Goal: Task Accomplishment & Management: Manage account settings

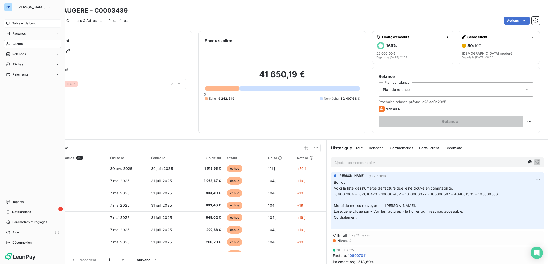
click at [21, 22] on span "Tableau de bord" at bounding box center [24, 23] width 24 height 5
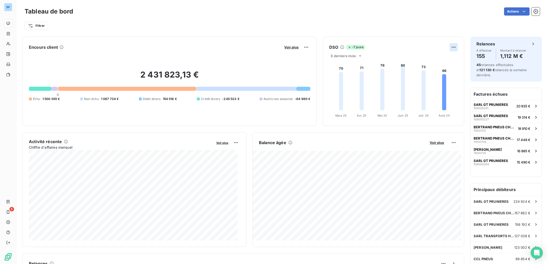
click at [451, 49] on html "BP 5 Tableau de bord Actions Filtrer Encours client Voir plus 2 431 823,13 € 0 …" at bounding box center [274, 132] width 548 height 264
click at [355, 55] on html "BP 5 Tableau de bord Actions Filtrer Encours client Voir plus 2 431 823,13 € 0 …" at bounding box center [274, 132] width 548 height 264
click at [358, 56] on icon at bounding box center [360, 56] width 4 height 4
click at [338, 76] on li "12" at bounding box center [347, 75] width 34 height 9
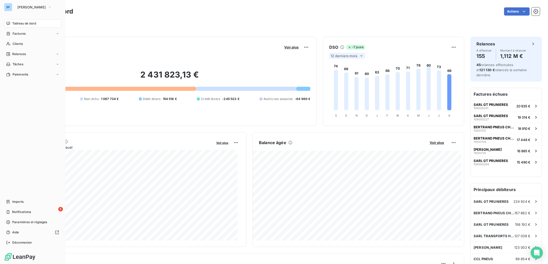
click at [27, 24] on span "Tableau de bord" at bounding box center [24, 23] width 24 height 5
click at [19, 46] on span "Clients" at bounding box center [18, 44] width 10 height 5
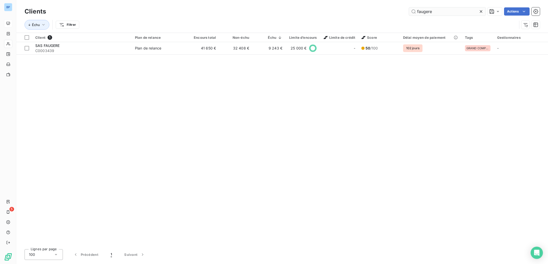
drag, startPoint x: 437, startPoint y: 13, endPoint x: 374, endPoint y: 13, distance: 63.1
click at [409, 13] on input "faugere" at bounding box center [447, 11] width 77 height 8
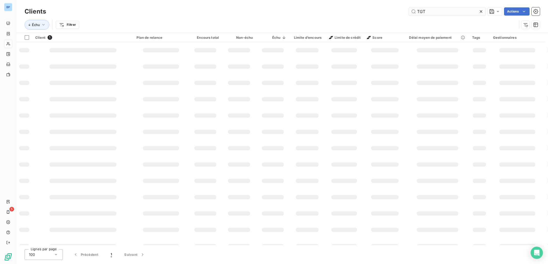
type input "TGT"
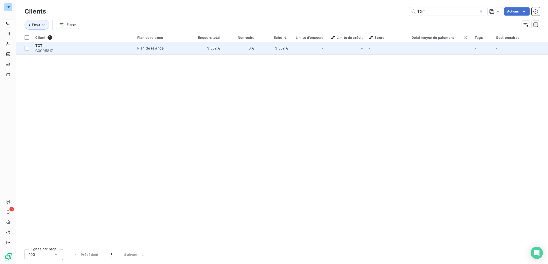
click at [222, 50] on td "3 552 €" at bounding box center [206, 48] width 34 height 12
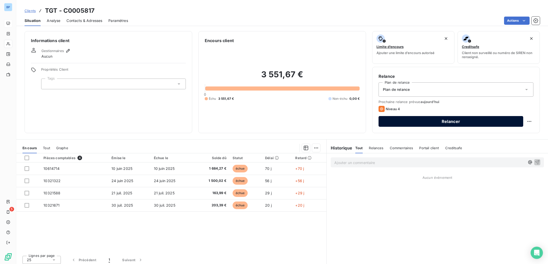
click at [428, 121] on button "Relancer" at bounding box center [450, 121] width 145 height 11
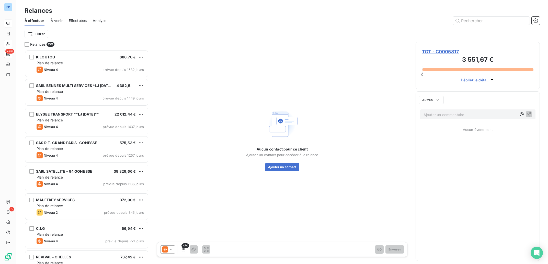
scroll to position [209, 119]
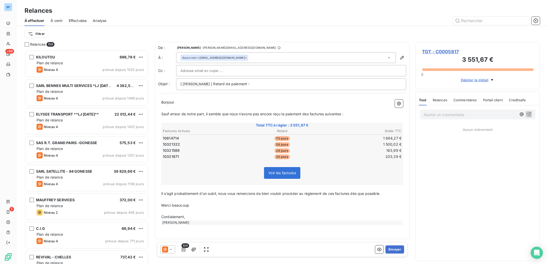
click at [451, 51] on span "TGT - C0005817" at bounding box center [477, 51] width 111 height 7
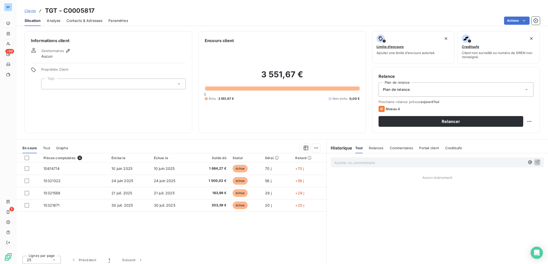
click at [89, 21] on span "Contacts & Adresses" at bounding box center [84, 20] width 36 height 5
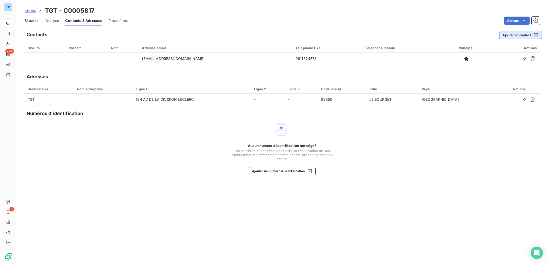
click at [509, 36] on button "Ajouter un contact" at bounding box center [520, 35] width 43 height 8
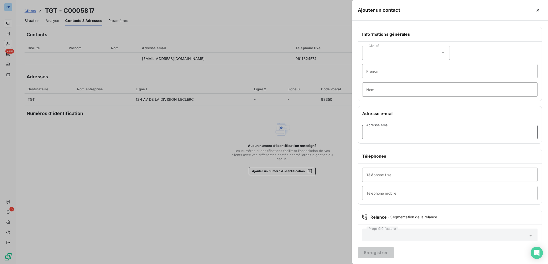
click at [380, 134] on input "Adresse email" at bounding box center [449, 132] width 175 height 14
type input "[PERSON_NAME][EMAIL_ADDRESS][DOMAIN_NAME]"
click at [374, 256] on button "Enregistrer" at bounding box center [376, 253] width 36 height 11
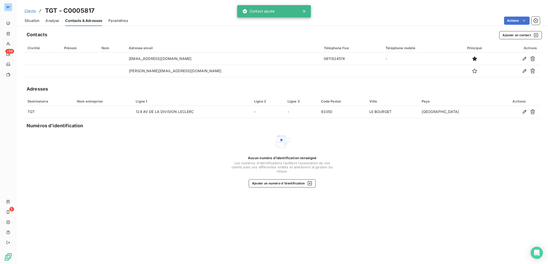
click at [30, 21] on span "Situation" at bounding box center [32, 20] width 15 height 5
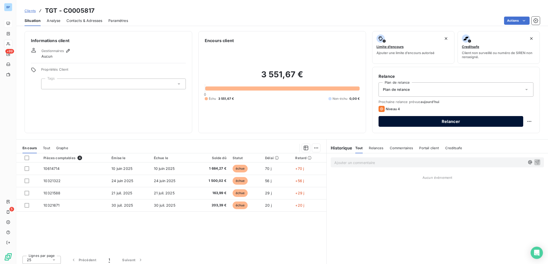
click at [412, 120] on button "Relancer" at bounding box center [450, 121] width 145 height 11
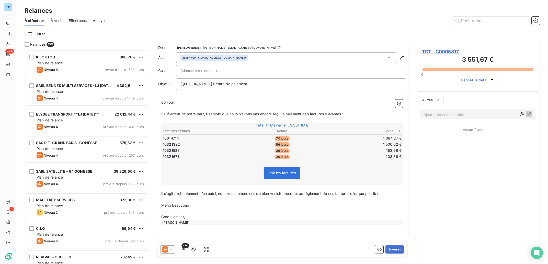
scroll to position [209, 119]
click at [224, 72] on input "text" at bounding box center [207, 71] width 55 height 8
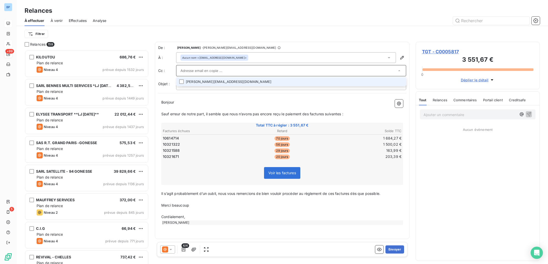
click at [203, 84] on li "[PERSON_NAME][EMAIL_ADDRESS][DOMAIN_NAME]" at bounding box center [291, 81] width 230 height 9
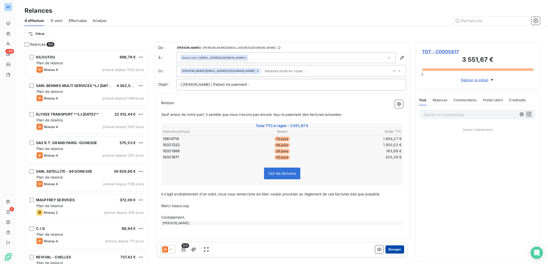
click at [396, 249] on button "Envoyer" at bounding box center [394, 250] width 19 height 8
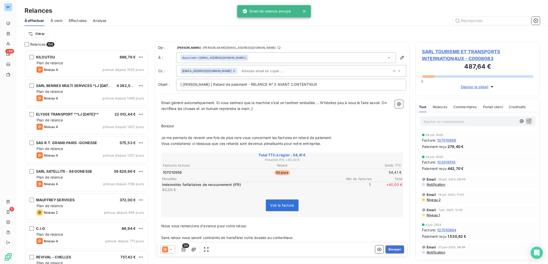
scroll to position [0, 0]
click at [489, 19] on input "text" at bounding box center [491, 21] width 77 height 8
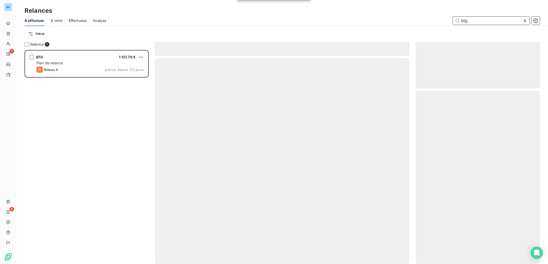
scroll to position [209, 119]
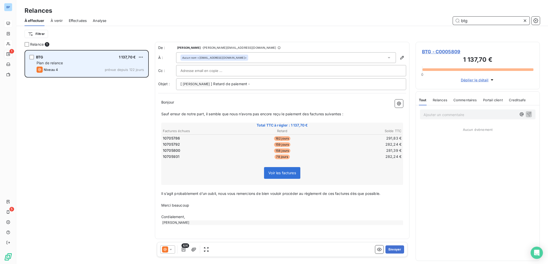
type input "btg"
click at [71, 64] on div "Plan de relance" at bounding box center [90, 63] width 107 height 5
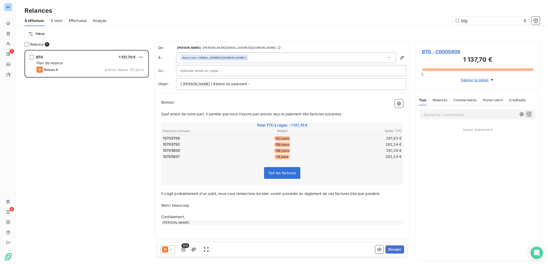
click at [237, 68] on div at bounding box center [290, 71] width 221 height 8
click at [442, 52] on span "BTG - C0005809" at bounding box center [477, 51] width 111 height 7
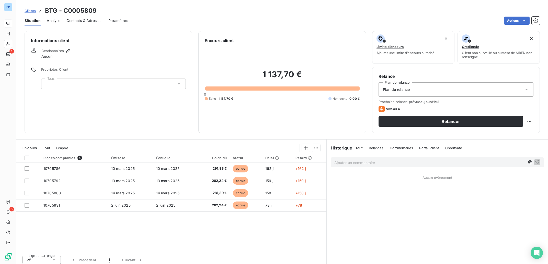
click at [92, 20] on span "Contacts & Adresses" at bounding box center [84, 20] width 36 height 5
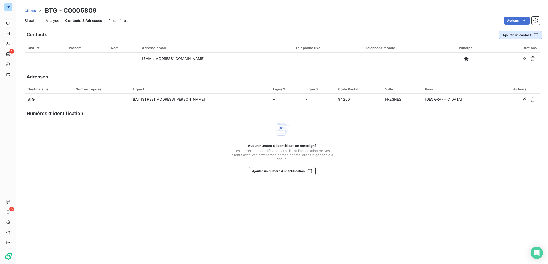
click at [512, 35] on button "Ajouter un contact" at bounding box center [520, 35] width 43 height 8
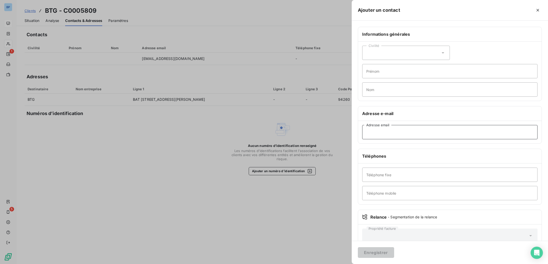
click at [381, 133] on input "Adresse email" at bounding box center [449, 132] width 175 height 14
type input "[PERSON_NAME][EMAIL_ADDRESS][DOMAIN_NAME]"
click at [374, 251] on button "Enregistrer" at bounding box center [376, 253] width 36 height 11
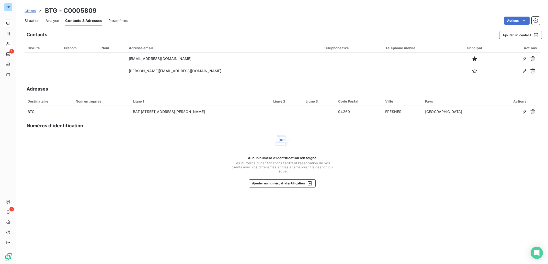
click at [38, 21] on span "Situation" at bounding box center [32, 20] width 15 height 5
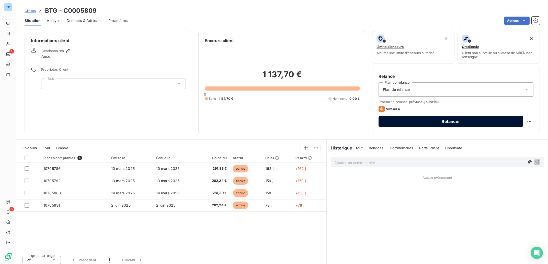
click at [441, 122] on button "Relancer" at bounding box center [450, 121] width 145 height 11
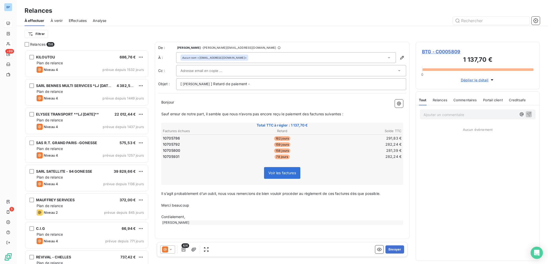
scroll to position [209, 119]
click at [211, 72] on input "text" at bounding box center [207, 71] width 55 height 8
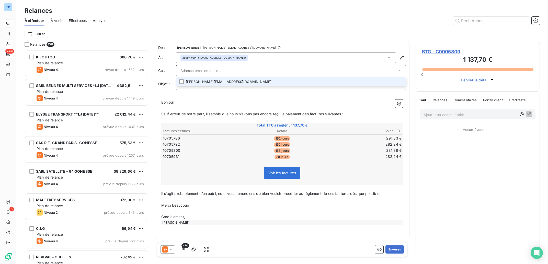
click at [211, 72] on input "text" at bounding box center [288, 71] width 216 height 8
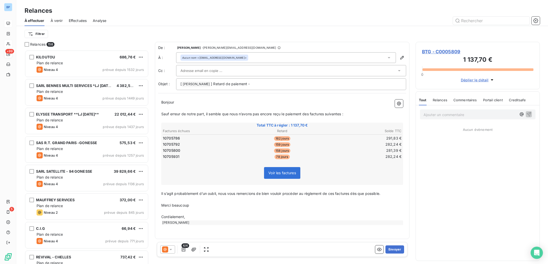
click at [211, 74] on input "text" at bounding box center [207, 71] width 55 height 8
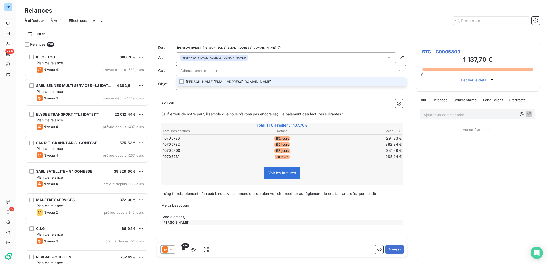
click at [208, 80] on li "[PERSON_NAME][EMAIL_ADDRESS][DOMAIN_NAME]" at bounding box center [291, 81] width 230 height 9
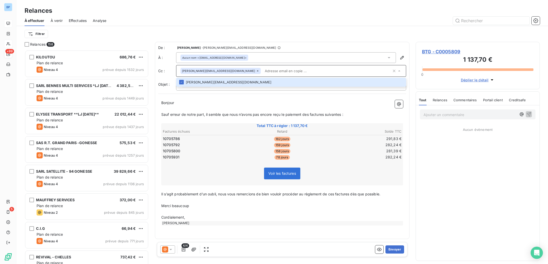
click at [460, 166] on div "Ajouter un commentaire ﻿ Aucun évènement" at bounding box center [478, 184] width 124 height 156
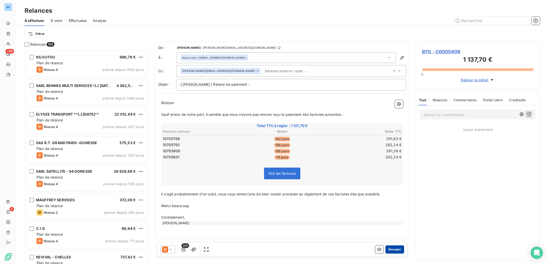
click at [398, 249] on button "Envoyer" at bounding box center [394, 250] width 19 height 8
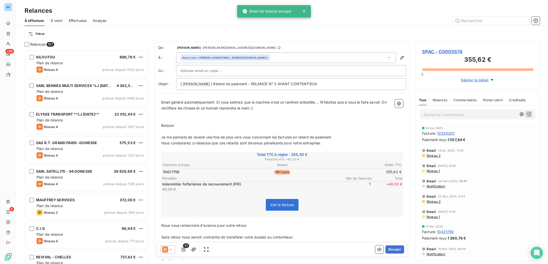
scroll to position [0, 0]
click at [476, 21] on input "text" at bounding box center [491, 21] width 77 height 8
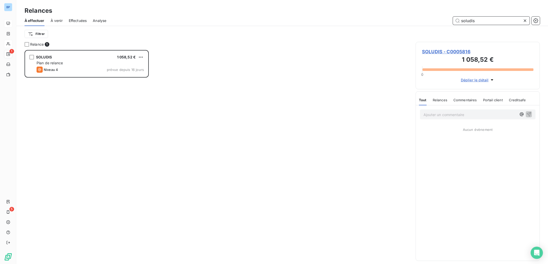
scroll to position [209, 119]
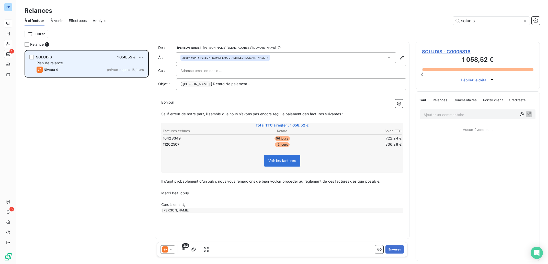
click at [123, 60] on div "SOLUDIS 1 058,52 € Plan de relance Niveau 4 prévue depuis 16 jours" at bounding box center [86, 64] width 123 height 26
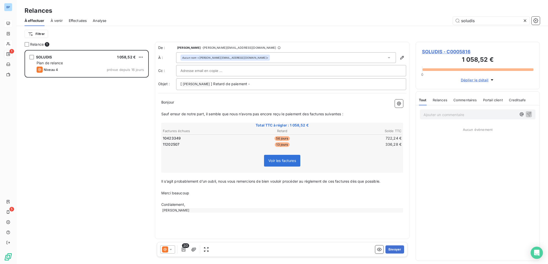
click at [168, 251] on div at bounding box center [167, 250] width 15 height 8
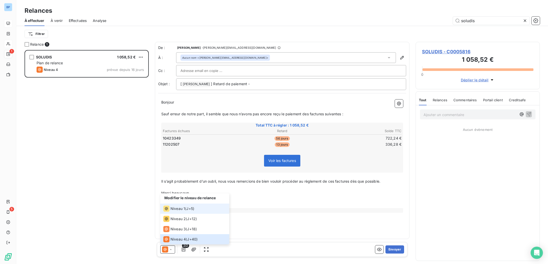
click at [182, 208] on span "Niveau 1" at bounding box center [177, 208] width 15 height 5
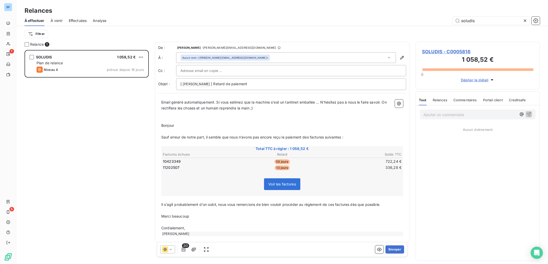
click at [170, 255] on div "2/2 Envoyer" at bounding box center [282, 249] width 250 height 15
click at [170, 250] on icon at bounding box center [170, 249] width 5 height 5
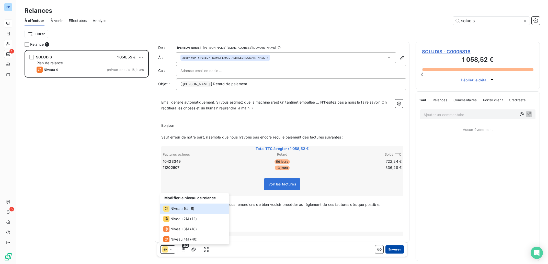
click at [391, 251] on button "Envoyer" at bounding box center [394, 250] width 19 height 8
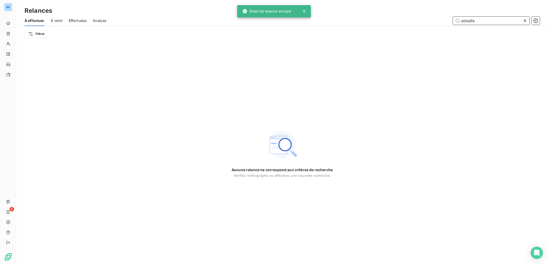
click at [489, 19] on input "soludis" at bounding box center [491, 21] width 77 height 8
drag, startPoint x: 484, startPoint y: 20, endPoint x: 430, endPoint y: 20, distance: 53.4
click at [453, 20] on input "soludis" at bounding box center [491, 21] width 77 height 8
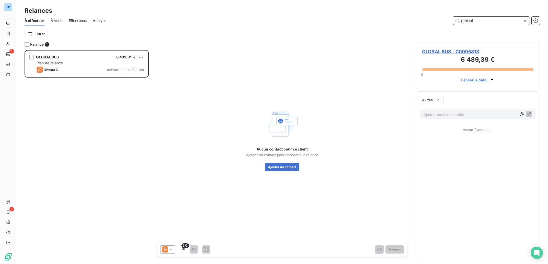
scroll to position [209, 119]
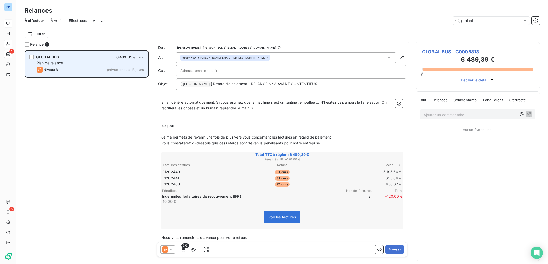
click at [97, 62] on div "Plan de relance" at bounding box center [90, 63] width 107 height 5
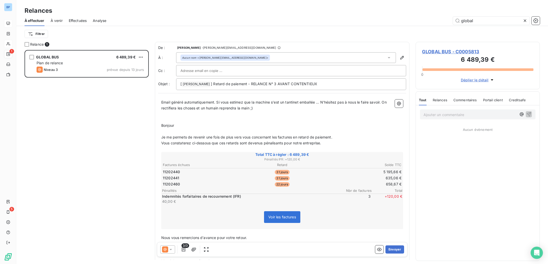
click at [169, 249] on icon at bounding box center [170, 249] width 5 height 5
click at [182, 206] on div "Niveau 1" at bounding box center [174, 209] width 22 height 6
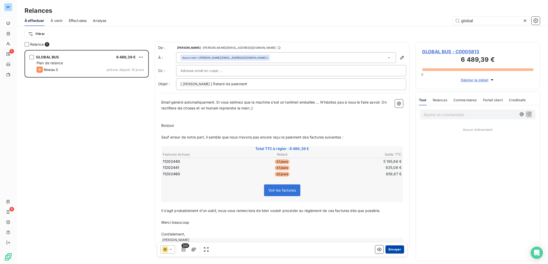
click at [393, 250] on button "Envoyer" at bounding box center [394, 250] width 19 height 8
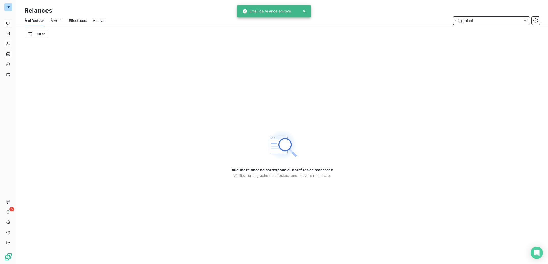
drag, startPoint x: 478, startPoint y: 22, endPoint x: 423, endPoint y: 22, distance: 54.9
click at [453, 22] on input "global" at bounding box center [491, 21] width 77 height 8
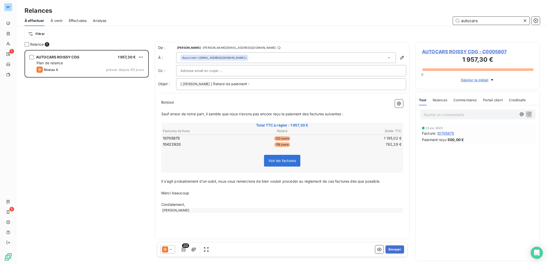
scroll to position [209, 119]
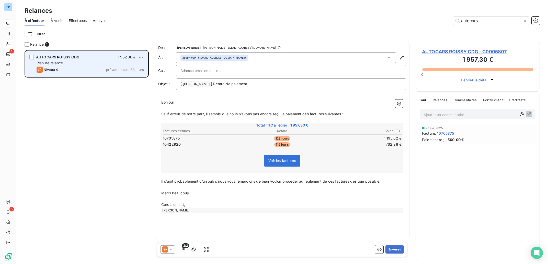
click at [89, 64] on div "Plan de relance" at bounding box center [90, 63] width 107 height 5
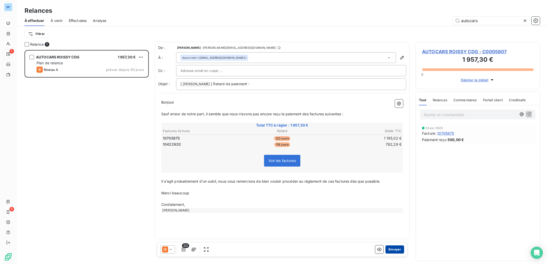
click at [396, 250] on button "Envoyer" at bounding box center [394, 250] width 19 height 8
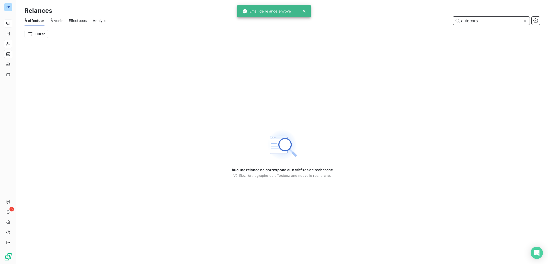
drag, startPoint x: 487, startPoint y: 22, endPoint x: 416, endPoint y: 19, distance: 71.1
click at [453, 19] on input "autocars" at bounding box center [491, 21] width 77 height 8
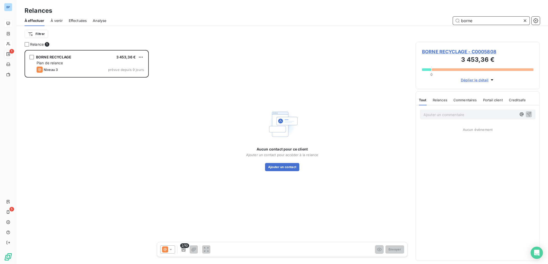
scroll to position [209, 119]
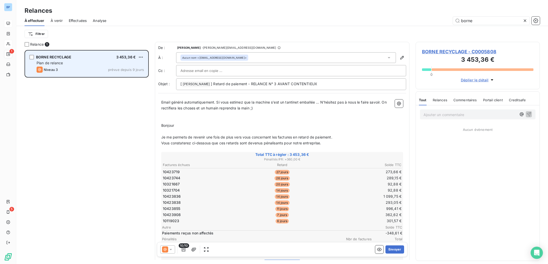
click at [76, 68] on div "Niveau 3 prévue depuis 9 jours" at bounding box center [90, 70] width 107 height 6
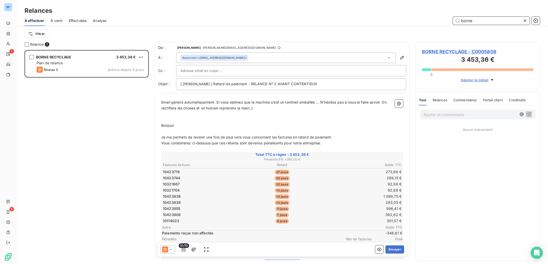
drag, startPoint x: 475, startPoint y: 21, endPoint x: 417, endPoint y: 17, distance: 57.9
click at [453, 17] on input "borne" at bounding box center [491, 21] width 77 height 8
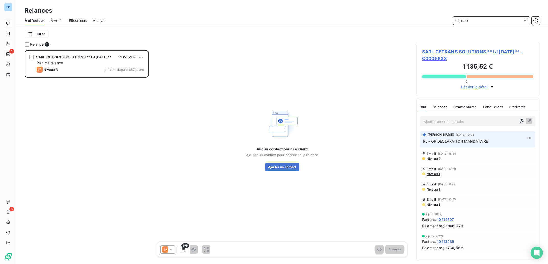
scroll to position [209, 119]
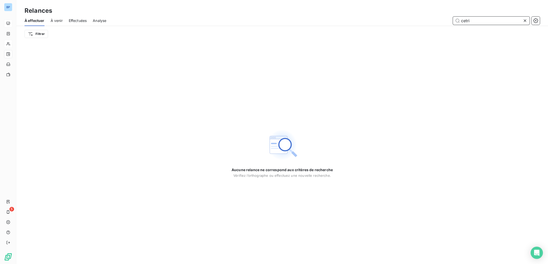
drag, startPoint x: 481, startPoint y: 21, endPoint x: 432, endPoint y: 22, distance: 48.8
click at [453, 22] on input "cetri" at bounding box center [491, 21] width 77 height 8
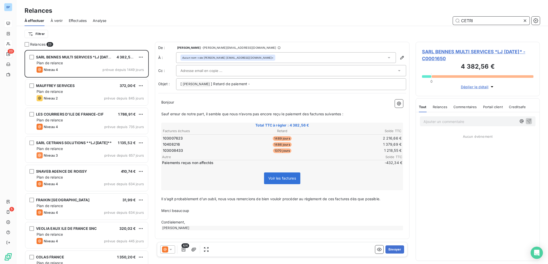
scroll to position [209, 119]
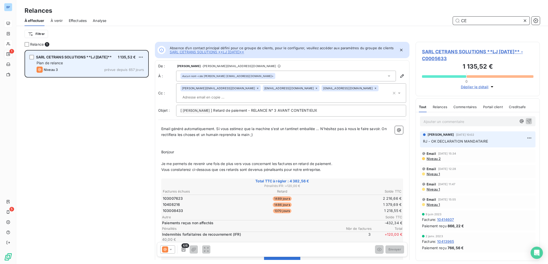
type input "C"
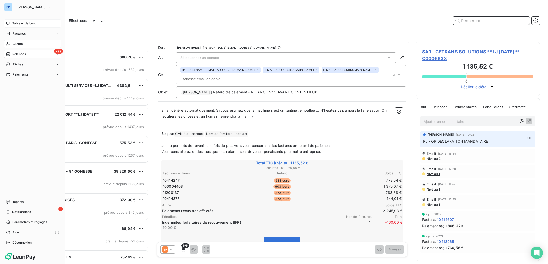
scroll to position [209, 119]
click at [17, 44] on span "Clients" at bounding box center [18, 44] width 10 height 5
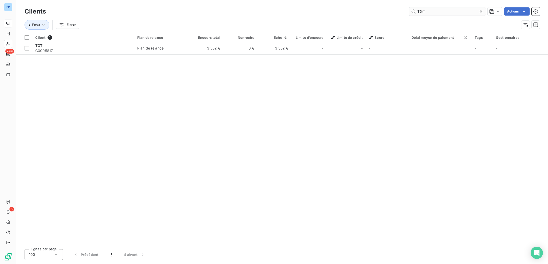
drag, startPoint x: 429, startPoint y: 14, endPoint x: 387, endPoint y: 14, distance: 42.2
click at [409, 14] on input "TGT" at bounding box center [447, 11] width 77 height 8
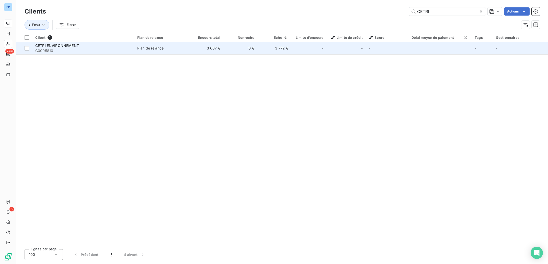
type input "CETRI"
click at [172, 53] on td "Plan de relance" at bounding box center [161, 48] width 55 height 12
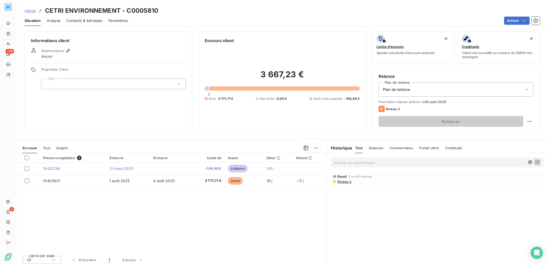
click at [341, 183] on span "Niveau 2" at bounding box center [344, 182] width 15 height 4
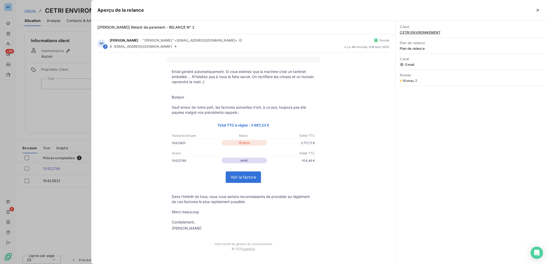
click at [71, 109] on div at bounding box center [274, 132] width 548 height 264
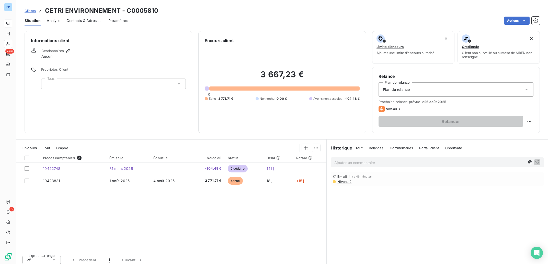
click at [347, 164] on p "Ajouter un commentaire ﻿" at bounding box center [429, 163] width 191 height 6
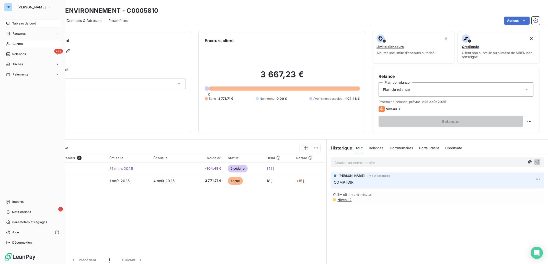
click at [24, 45] on div "Clients" at bounding box center [32, 44] width 57 height 8
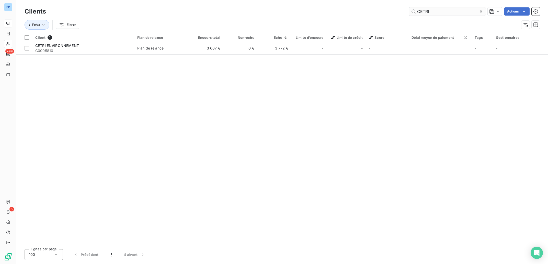
drag, startPoint x: 430, startPoint y: 14, endPoint x: 391, endPoint y: 15, distance: 38.8
click at [409, 15] on input "CETRI" at bounding box center [447, 11] width 77 height 8
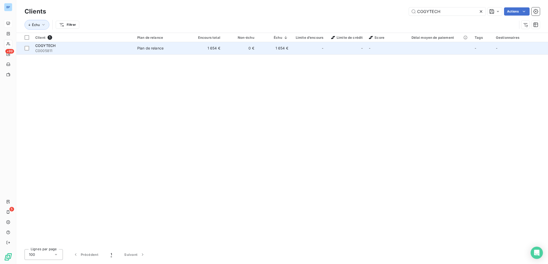
type input "COGYTECH"
click at [204, 49] on td "1 654 €" at bounding box center [206, 48] width 34 height 12
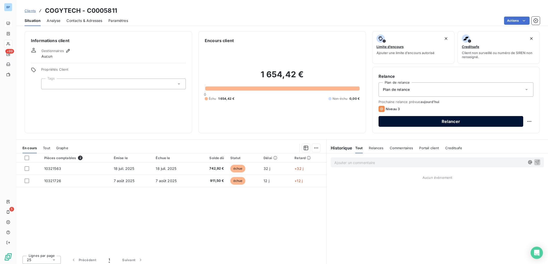
click at [433, 123] on button "Relancer" at bounding box center [450, 121] width 145 height 11
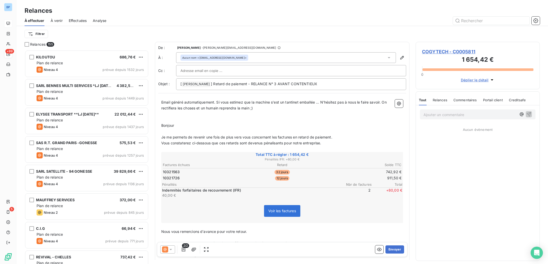
scroll to position [209, 119]
click at [168, 252] on icon at bounding box center [165, 250] width 6 height 6
click at [178, 205] on li "Niveau 1 ( J+5 )" at bounding box center [194, 209] width 69 height 10
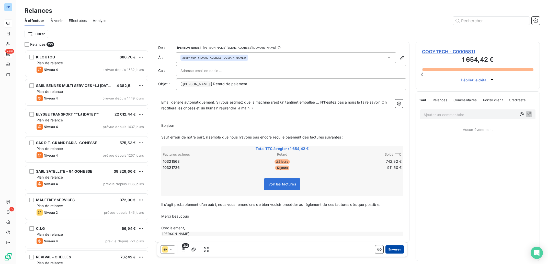
click at [390, 251] on button "Envoyer" at bounding box center [394, 250] width 19 height 8
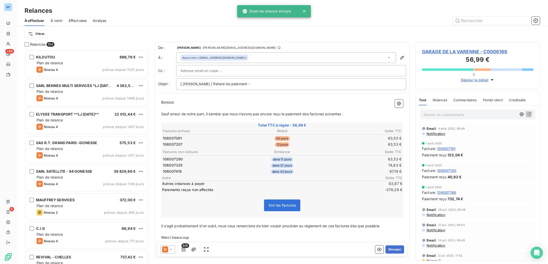
scroll to position [0, 0]
click at [471, 20] on input "text" at bounding box center [491, 21] width 77 height 8
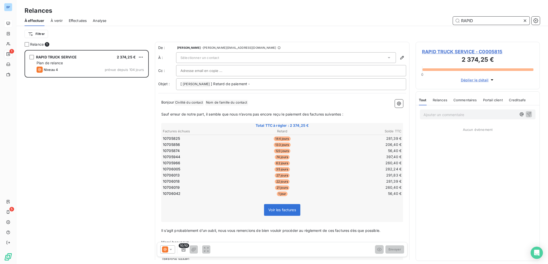
scroll to position [209, 119]
click at [203, 58] on span "Sélectionner un contact" at bounding box center [199, 58] width 39 height 4
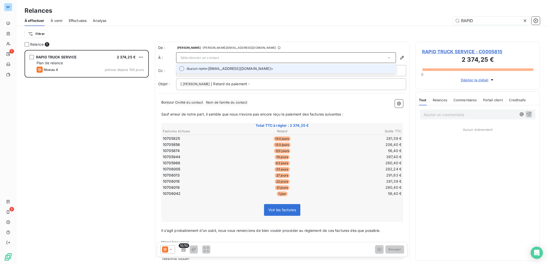
click at [203, 69] on em "Aucun nom" at bounding box center [195, 68] width 19 height 5
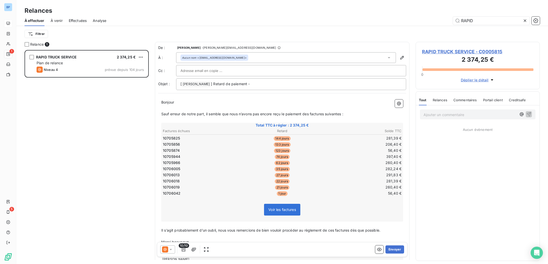
click at [225, 72] on input "text" at bounding box center [207, 71] width 55 height 8
click at [431, 115] on p "Ajouter un commentaire ﻿" at bounding box center [469, 115] width 93 height 6
click at [389, 251] on button "Envoyer" at bounding box center [394, 250] width 19 height 8
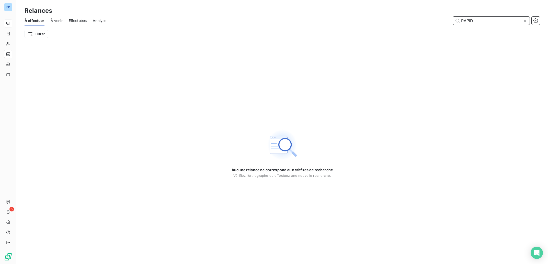
drag, startPoint x: 479, startPoint y: 20, endPoint x: 418, endPoint y: 19, distance: 60.8
click at [453, 19] on input "RAPID" at bounding box center [491, 21] width 77 height 8
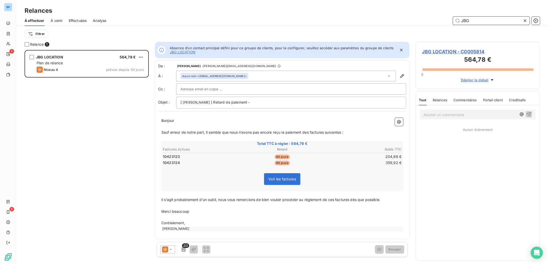
scroll to position [209, 119]
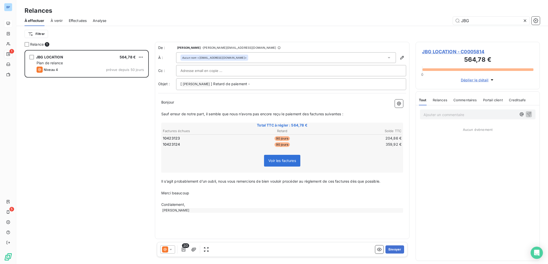
click at [435, 111] on div "Ajouter un commentaire ﻿" at bounding box center [469, 114] width 93 height 7
click at [435, 112] on p "Ajouter un commentaire ﻿" at bounding box center [469, 115] width 93 height 6
click at [396, 249] on button "Envoyer" at bounding box center [394, 250] width 19 height 8
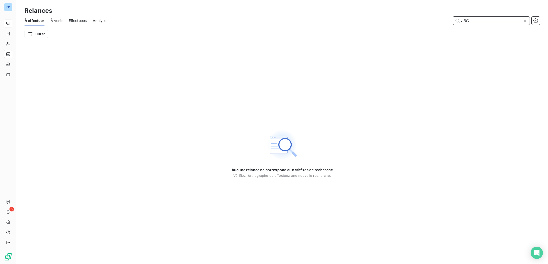
drag, startPoint x: 473, startPoint y: 21, endPoint x: 439, endPoint y: 21, distance: 34.2
click at [453, 21] on input "JBG" at bounding box center [491, 21] width 77 height 8
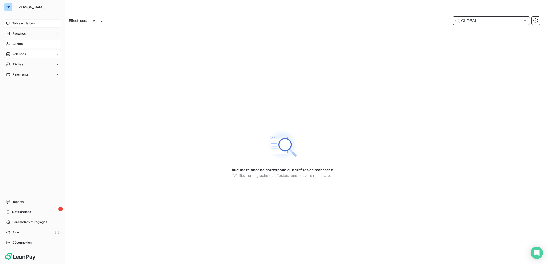
type input "GLOBAL"
click at [16, 44] on span "Clients" at bounding box center [18, 44] width 10 height 5
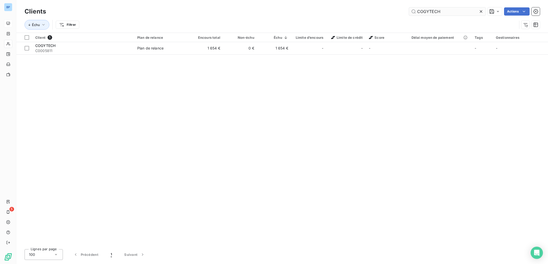
drag, startPoint x: 455, startPoint y: 12, endPoint x: 355, endPoint y: 13, distance: 99.6
click at [409, 13] on input "COGYTECH" at bounding box center [447, 11] width 77 height 8
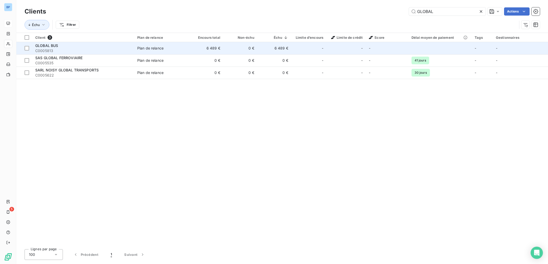
type input "GLOBAL"
click at [99, 46] on div "GLOBAL BUS" at bounding box center [83, 45] width 96 height 5
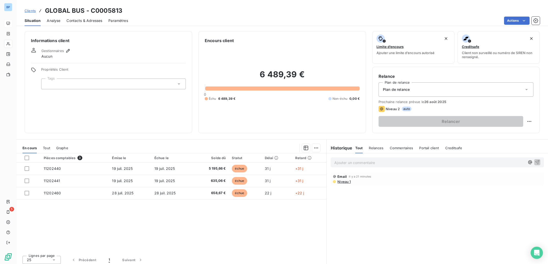
click at [343, 182] on span "Niveau 1" at bounding box center [344, 182] width 14 height 4
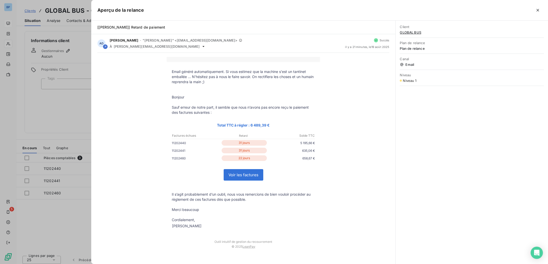
click at [72, 120] on div at bounding box center [274, 132] width 548 height 264
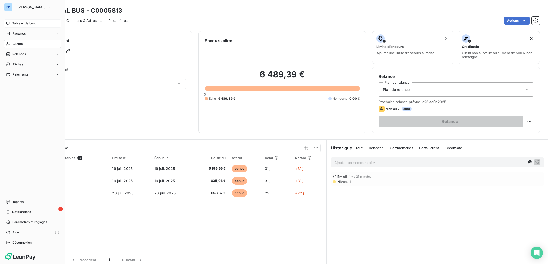
click at [21, 45] on span "Clients" at bounding box center [18, 44] width 10 height 5
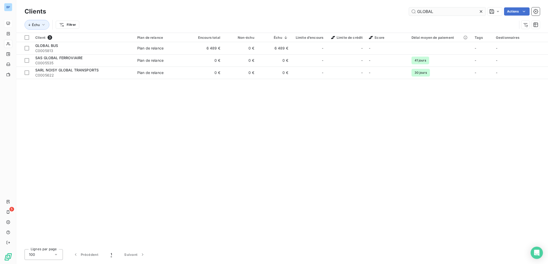
drag, startPoint x: 437, startPoint y: 12, endPoint x: 360, endPoint y: 12, distance: 76.6
click at [409, 12] on input "GLOBAL" at bounding box center [447, 11] width 77 height 8
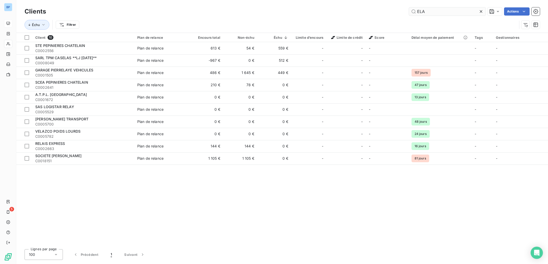
drag, startPoint x: 429, startPoint y: 10, endPoint x: 401, endPoint y: 10, distance: 28.1
click at [409, 10] on input "ELA" at bounding box center [447, 11] width 77 height 8
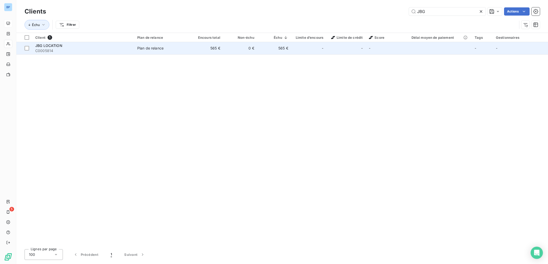
type input "JBG"
click at [226, 48] on td "0 €" at bounding box center [240, 48] width 34 height 12
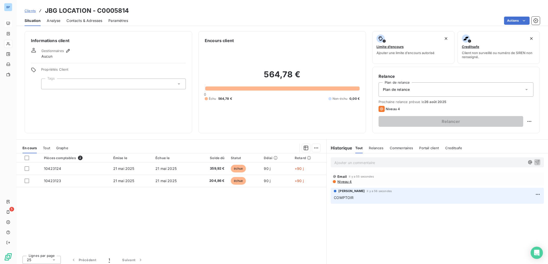
click at [344, 183] on span "Niveau 4" at bounding box center [344, 182] width 15 height 4
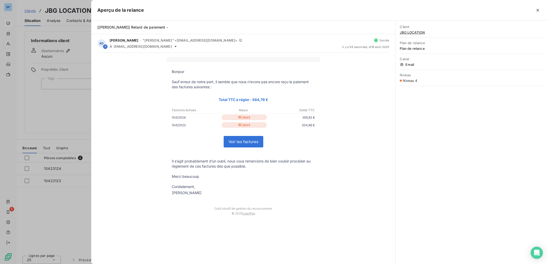
click at [64, 100] on div at bounding box center [274, 132] width 548 height 264
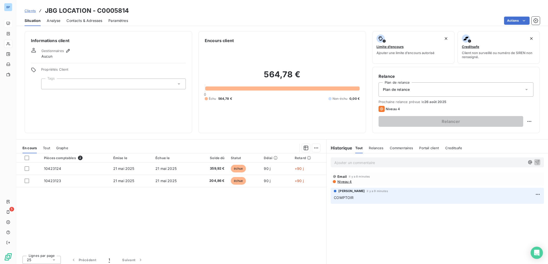
click at [268, 149] on div at bounding box center [197, 148] width 246 height 8
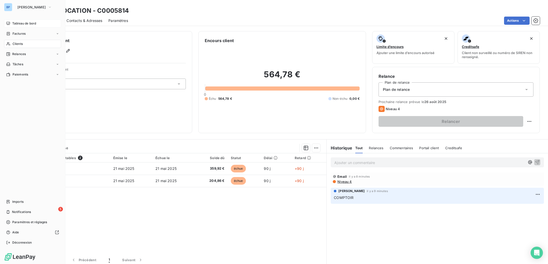
click at [15, 43] on span "Clients" at bounding box center [18, 44] width 10 height 5
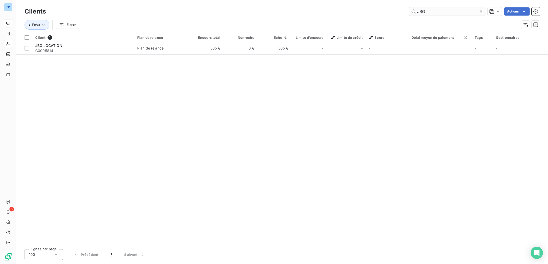
drag, startPoint x: 427, startPoint y: 13, endPoint x: 382, endPoint y: 10, distance: 45.6
click at [409, 10] on input "JBG" at bounding box center [447, 11] width 77 height 8
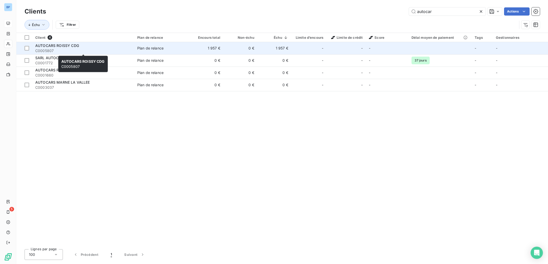
type input "autocar"
click at [93, 51] on span "C0005807" at bounding box center [83, 50] width 96 height 5
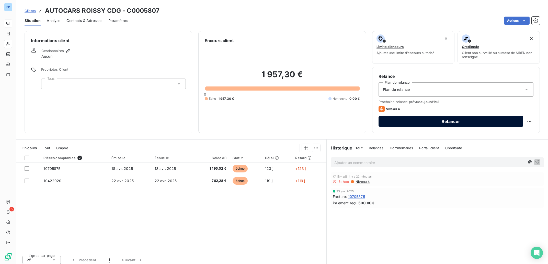
click at [408, 119] on button "Relancer" at bounding box center [450, 121] width 145 height 11
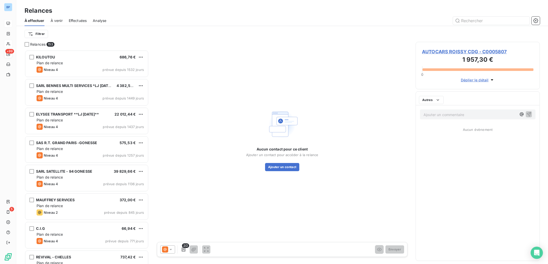
scroll to position [209, 119]
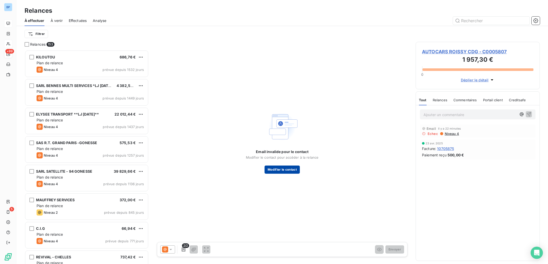
click at [285, 172] on button "Modifier le contact" at bounding box center [281, 170] width 35 height 8
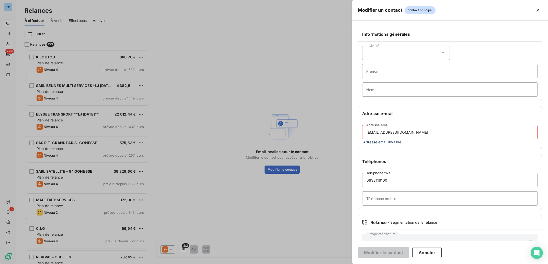
click at [379, 134] on input "[EMAIL_ADDRESS][DOMAIN_NAME]" at bounding box center [449, 132] width 175 height 14
click at [380, 135] on input "[EMAIL_ADDRESS][DOMAIN_NAME]" at bounding box center [449, 132] width 175 height 14
click at [379, 135] on input "[EMAIL_ADDRESS][DOMAIN_NAME]" at bounding box center [449, 132] width 175 height 14
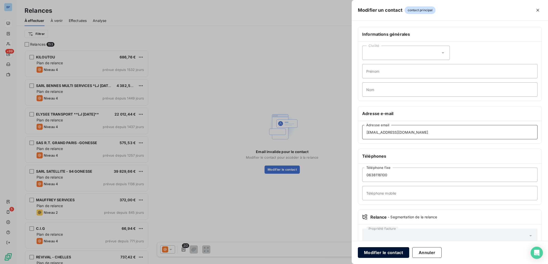
type input "[EMAIL_ADDRESS][DOMAIN_NAME]"
click at [387, 254] on button "Modifier le contact" at bounding box center [383, 253] width 51 height 11
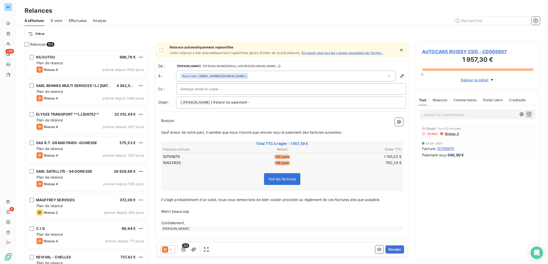
click at [214, 90] on input "text" at bounding box center [207, 89] width 55 height 8
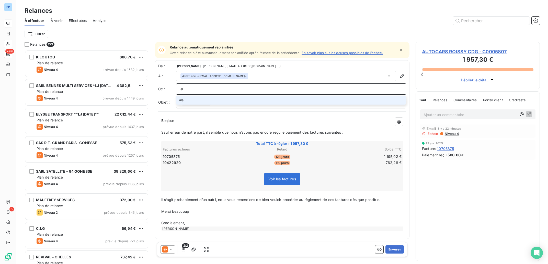
type input "a"
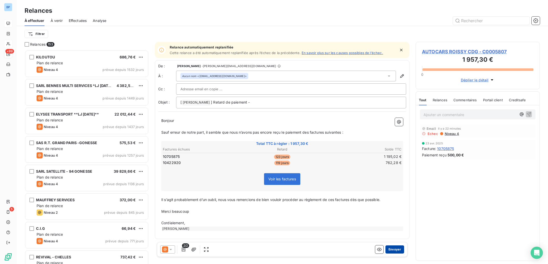
click at [396, 249] on button "Envoyer" at bounding box center [394, 250] width 19 height 8
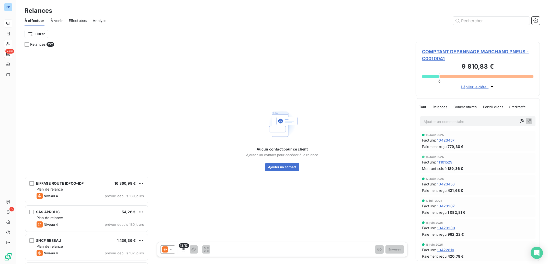
scroll to position [2311, 0]
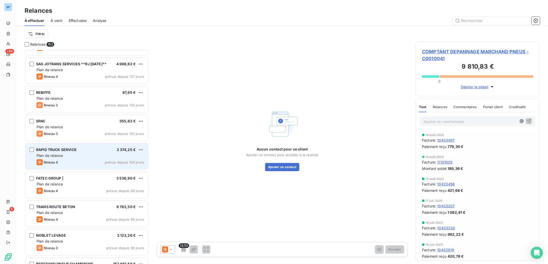
click at [114, 154] on div "Plan de relance" at bounding box center [90, 155] width 107 height 5
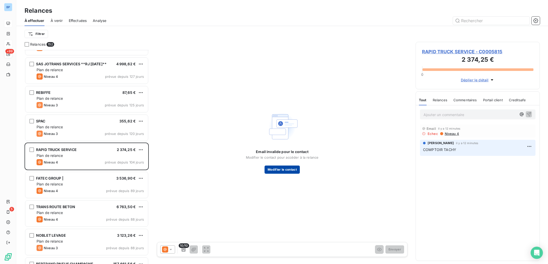
click at [283, 170] on button "Modifier le contact" at bounding box center [281, 170] width 35 height 8
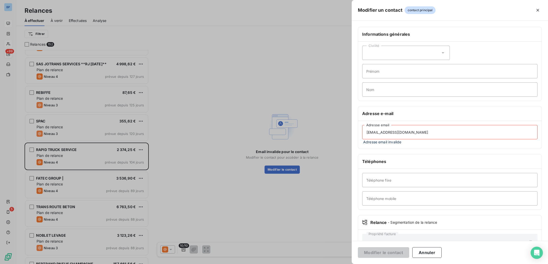
click at [432, 133] on input "[EMAIL_ADDRESS][DOMAIN_NAME]" at bounding box center [449, 132] width 175 height 14
drag, startPoint x: 432, startPoint y: 133, endPoint x: 332, endPoint y: 128, distance: 100.8
click at [362, 128] on input "[EMAIL_ADDRESS][DOMAIN_NAME]" at bounding box center [449, 132] width 175 height 14
paste input "contact."
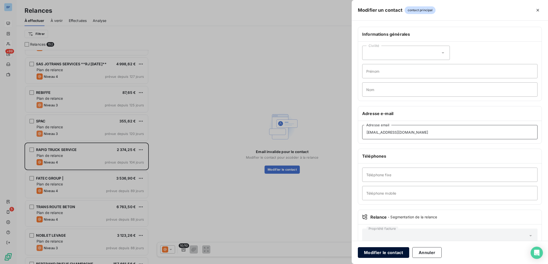
type input "[EMAIL_ADDRESS][DOMAIN_NAME]"
click at [389, 254] on button "Modifier le contact" at bounding box center [383, 253] width 51 height 11
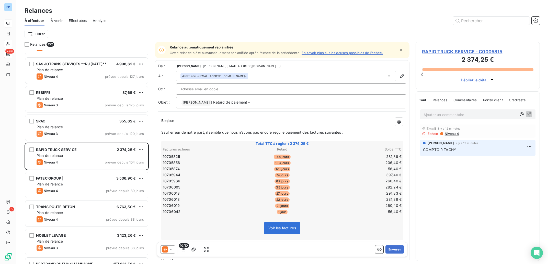
click at [435, 114] on p "Ajouter un commentaire ﻿" at bounding box center [469, 115] width 93 height 6
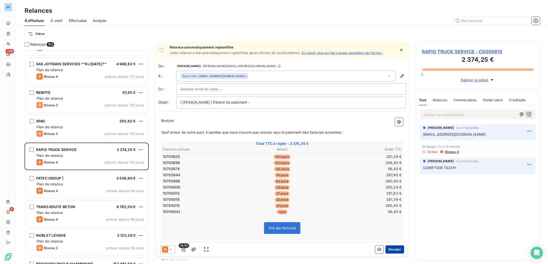
click at [391, 250] on button "Envoyer" at bounding box center [394, 250] width 19 height 8
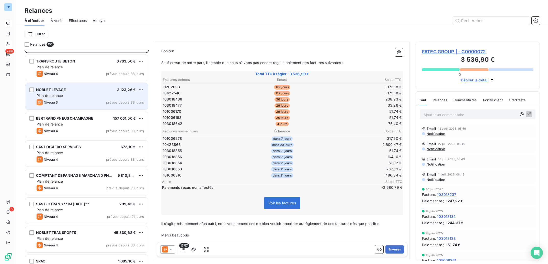
scroll to position [2439, 0]
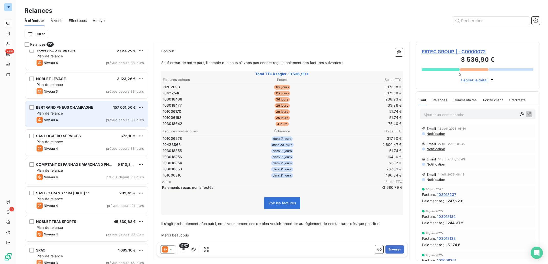
click at [90, 113] on div "Plan de relance" at bounding box center [90, 113] width 107 height 5
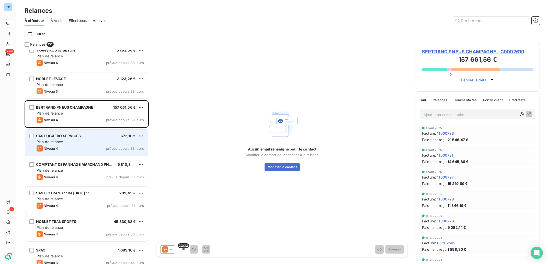
scroll to position [2491, 0]
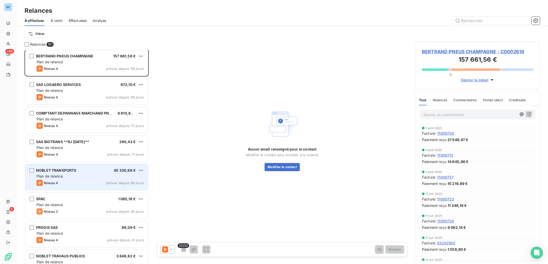
click at [96, 179] on div "NOBLET TRANSPORTS 45 330,68 € Plan de relance Niveau 4 prévue depuis 66 jours" at bounding box center [86, 177] width 123 height 26
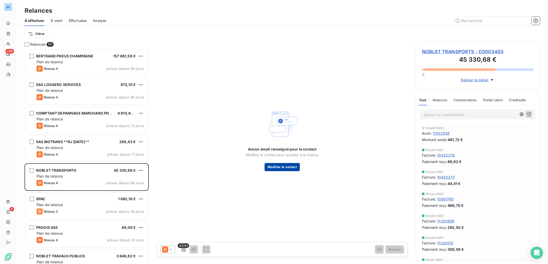
click at [284, 167] on button "Modifier le contact" at bounding box center [281, 167] width 35 height 8
type input "[PERSON_NAME]"
type input "herbet"
type input "[PHONE_NUMBER]"
type input "0757687111"
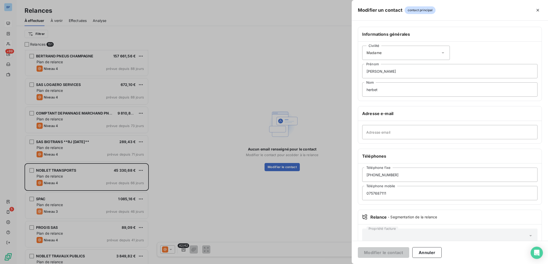
click at [193, 151] on div at bounding box center [274, 132] width 548 height 264
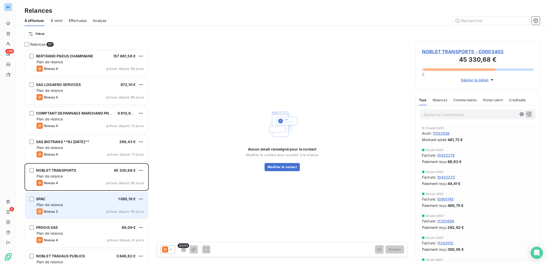
scroll to position [2670, 0]
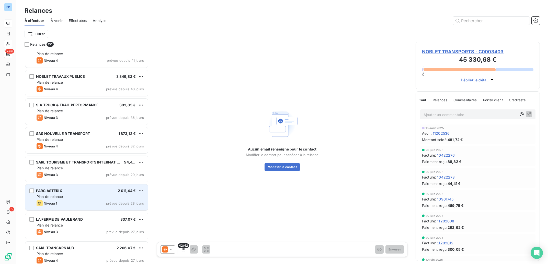
click at [92, 198] on div "Plan de relance" at bounding box center [90, 196] width 107 height 5
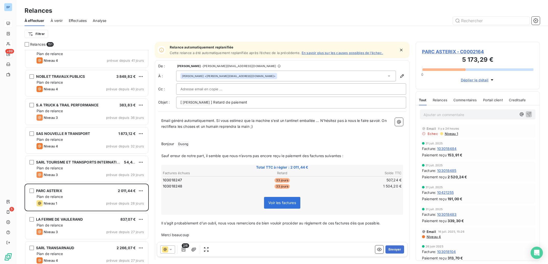
click at [433, 238] on span "Niveau 4" at bounding box center [433, 237] width 15 height 4
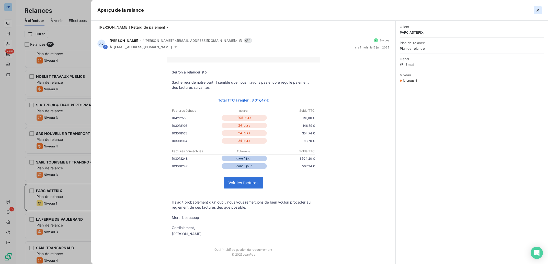
click at [536, 10] on icon "button" at bounding box center [537, 10] width 5 height 5
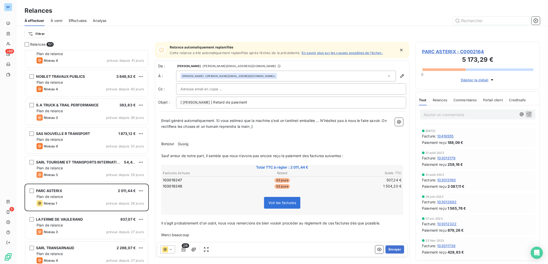
scroll to position [856, 0]
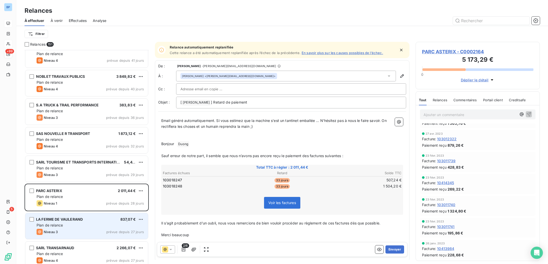
click at [82, 226] on div "Plan de relance" at bounding box center [90, 225] width 107 height 5
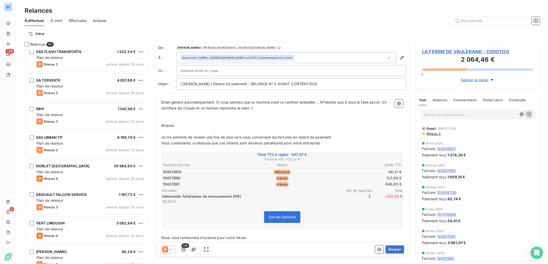
scroll to position [2850, 0]
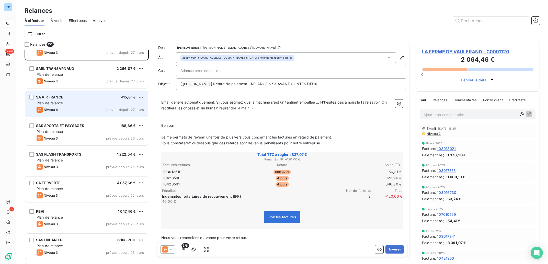
click at [93, 106] on div "Plan de relance" at bounding box center [90, 103] width 107 height 5
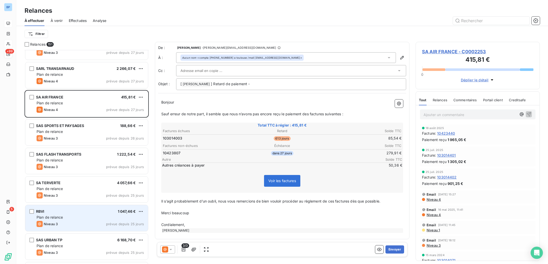
click at [97, 218] on div "Plan de relance" at bounding box center [90, 217] width 107 height 5
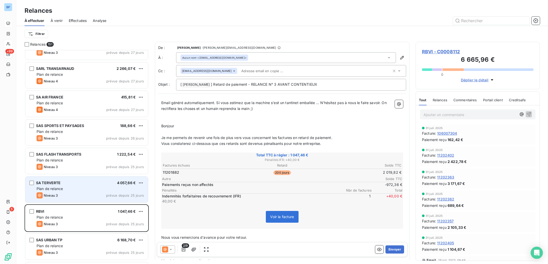
click at [97, 191] on div "Plan de relance" at bounding box center [90, 188] width 107 height 5
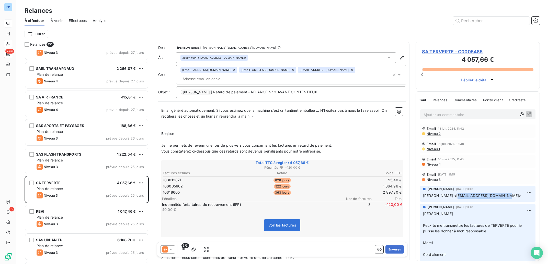
drag, startPoint x: 508, startPoint y: 195, endPoint x: 452, endPoint y: 203, distance: 56.3
click at [452, 203] on div "[PERSON_NAME] [DATE] 11:13 [PERSON_NAME] <[EMAIL_ADDRESS][DOMAIN_NAME]>" at bounding box center [478, 194] width 124 height 18
copy span "[EMAIL_ADDRESS][DOMAIN_NAME]>"
click at [299, 60] on div "Aucun nom <[EMAIL_ADDRESS][DOMAIN_NAME]>" at bounding box center [286, 57] width 220 height 11
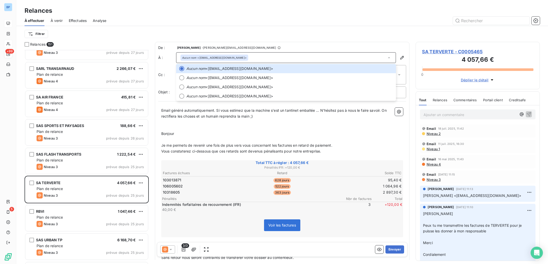
click at [265, 57] on div "Aucun nom <[EMAIL_ADDRESS][DOMAIN_NAME]>" at bounding box center [286, 57] width 220 height 11
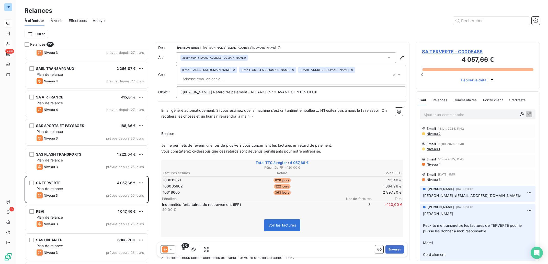
click at [254, 57] on div "Aucun nom <[EMAIL_ADDRESS][DOMAIN_NAME]>" at bounding box center [286, 57] width 220 height 11
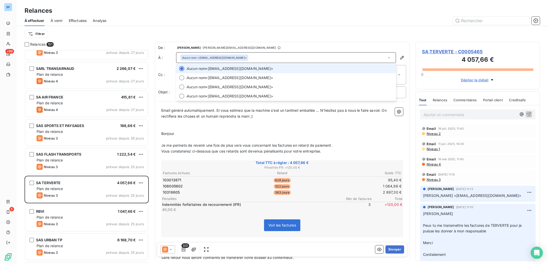
click at [245, 59] on div "Aucun nom <[EMAIL_ADDRESS][DOMAIN_NAME]>" at bounding box center [286, 57] width 220 height 11
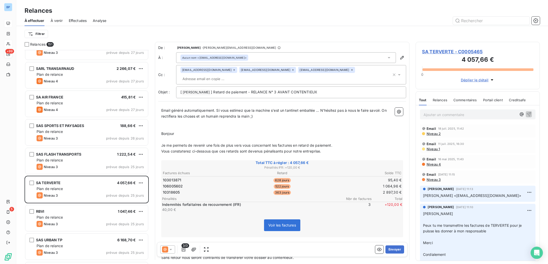
click at [275, 60] on div "Aucun nom <[EMAIL_ADDRESS][DOMAIN_NAME]>" at bounding box center [286, 57] width 220 height 11
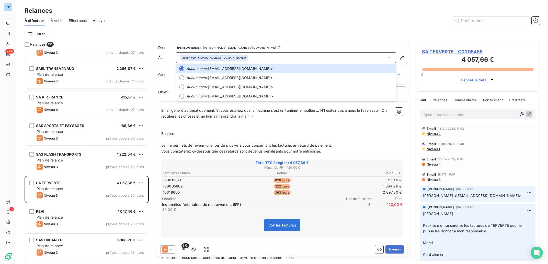
click at [284, 58] on div "Aucun nom <[EMAIL_ADDRESS][DOMAIN_NAME]>" at bounding box center [286, 57] width 220 height 11
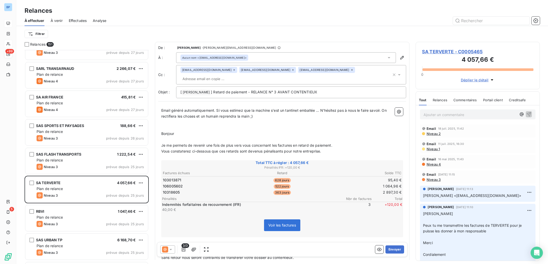
click at [392, 58] on div "Aucun nom <[EMAIL_ADDRESS][DOMAIN_NAME]>" at bounding box center [291, 57] width 230 height 11
click at [400, 59] on icon "button" at bounding box center [402, 58] width 4 height 4
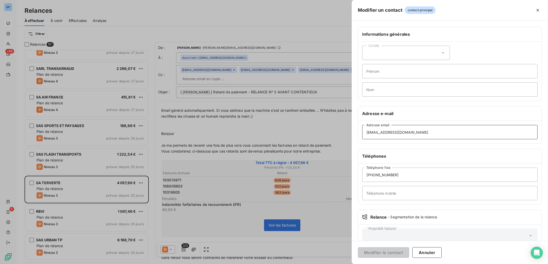
drag, startPoint x: 415, startPoint y: 131, endPoint x: 321, endPoint y: 127, distance: 93.6
click at [314, 264] on div "Modifier un contact contact principal Informations générales Civilité Prénom No…" at bounding box center [274, 264] width 548 height 0
drag, startPoint x: 430, startPoint y: 130, endPoint x: 401, endPoint y: 140, distance: 30.4
click at [362, 130] on input "[EMAIL_ADDRESS][DOMAIN_NAME]" at bounding box center [449, 132] width 175 height 14
paste input "[EMAIL_ADDRESS][DOMAIN_NAME]>"
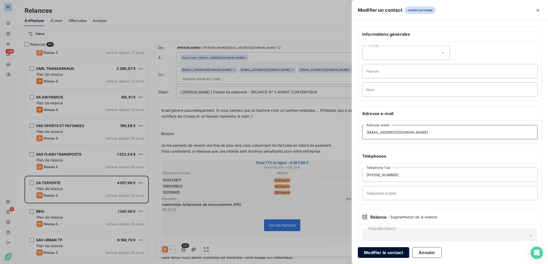
type input "[EMAIL_ADDRESS][DOMAIN_NAME]"
click at [388, 252] on button "Modifier le contact" at bounding box center [383, 253] width 51 height 11
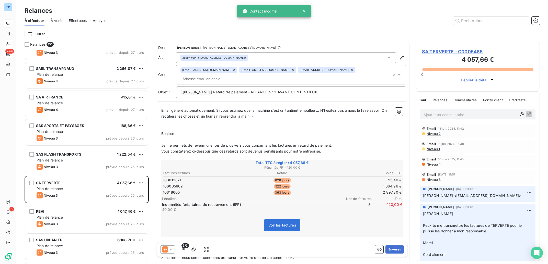
click at [291, 69] on icon at bounding box center [292, 69] width 3 height 3
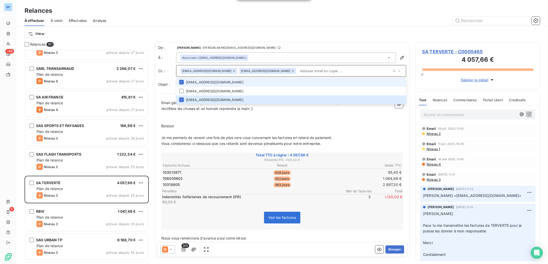
click at [291, 70] on icon at bounding box center [292, 70] width 3 height 3
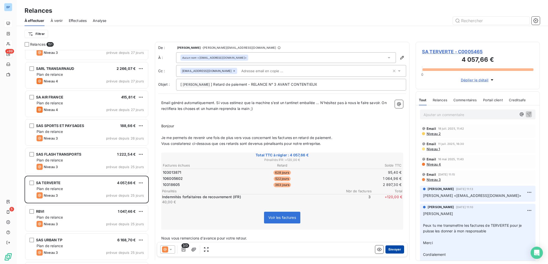
click at [388, 250] on button "Envoyer" at bounding box center [394, 250] width 19 height 8
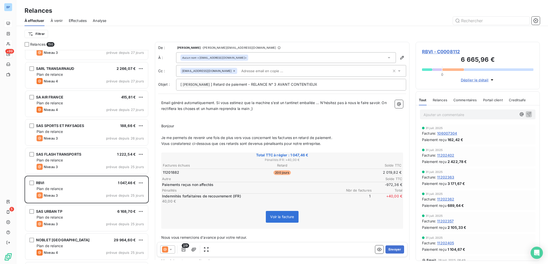
click at [168, 249] on icon at bounding box center [165, 250] width 6 height 6
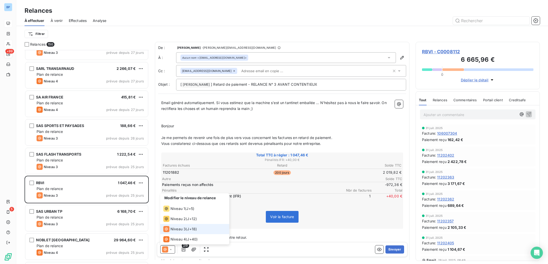
click at [176, 226] on li "Niveau 3 ( J+18 )" at bounding box center [194, 229] width 69 height 10
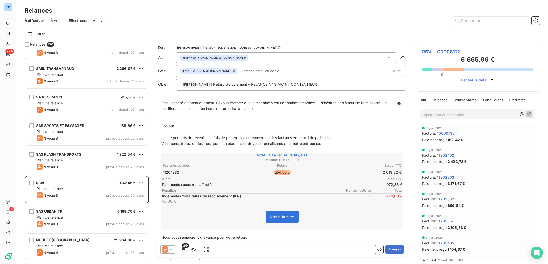
click at [173, 251] on div at bounding box center [167, 250] width 15 height 8
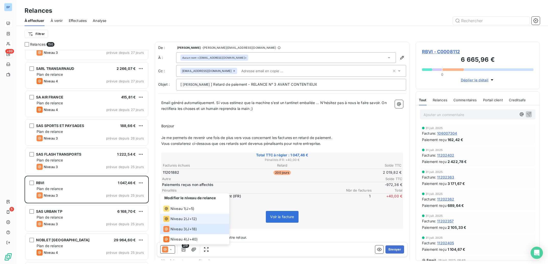
click at [181, 218] on span "Niveau 2" at bounding box center [177, 219] width 15 height 5
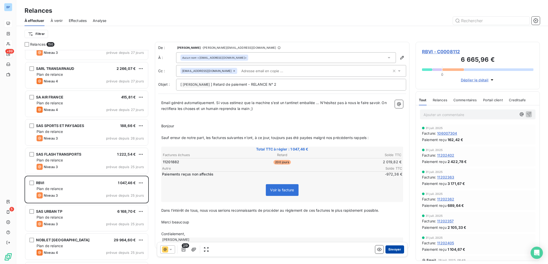
click at [392, 249] on button "Envoyer" at bounding box center [394, 250] width 19 height 8
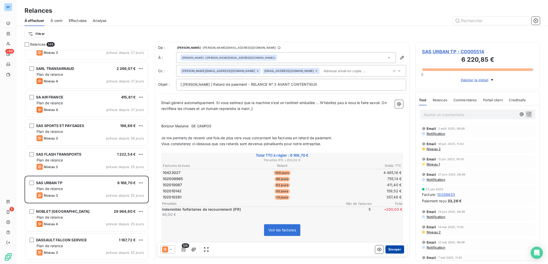
click at [387, 250] on button "Envoyer" at bounding box center [394, 250] width 19 height 8
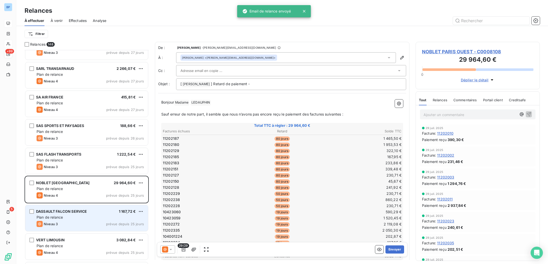
click at [78, 224] on div "Niveau 3 prévue depuis 25 jours" at bounding box center [90, 224] width 107 height 6
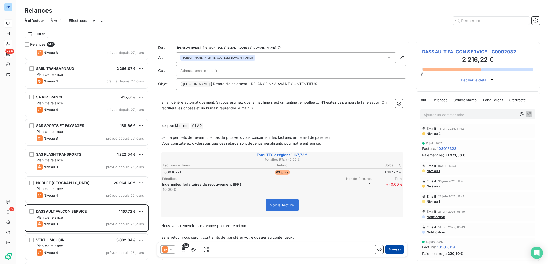
click at [391, 250] on button "Envoyer" at bounding box center [394, 250] width 19 height 8
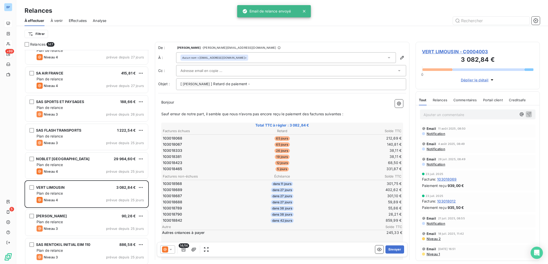
scroll to position [2876, 0]
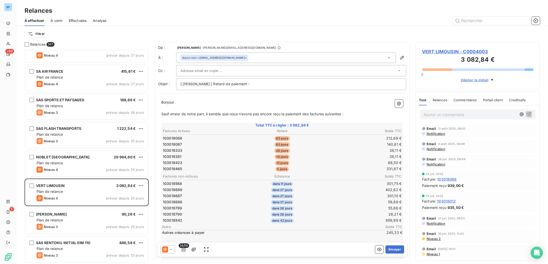
click at [452, 51] on span "VERT LIMOUSIN - C0004003" at bounding box center [477, 51] width 111 height 7
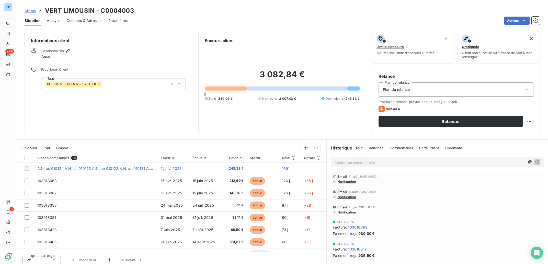
click at [93, 20] on span "Contacts & Adresses" at bounding box center [84, 20] width 36 height 5
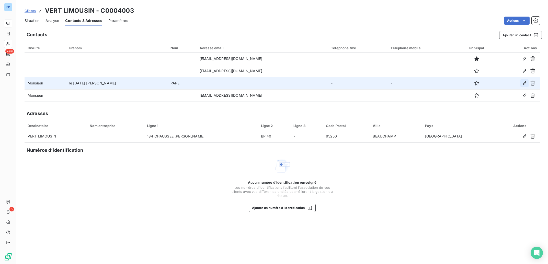
click at [525, 84] on icon "button" at bounding box center [524, 83] width 4 height 4
type input "le [DATE] [PERSON_NAME]"
type input "PAPE"
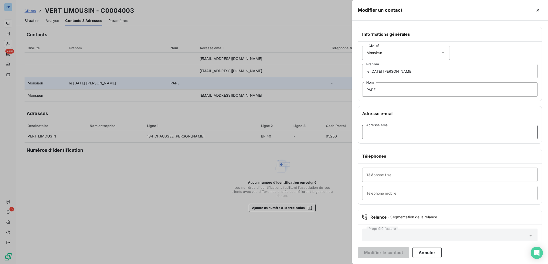
click at [392, 136] on input "Adresse email" at bounding box center [449, 132] width 175 height 14
paste input "[EMAIL_ADDRESS][DOMAIN_NAME]"
type input "[EMAIL_ADDRESS][DOMAIN_NAME]"
click at [383, 253] on button "Modifier le contact" at bounding box center [383, 253] width 51 height 11
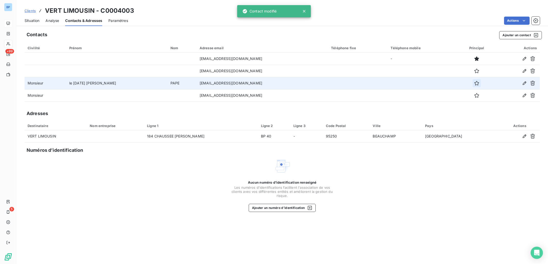
click at [479, 83] on icon "button" at bounding box center [476, 83] width 5 height 5
click at [28, 17] on div "Situation" at bounding box center [32, 20] width 15 height 11
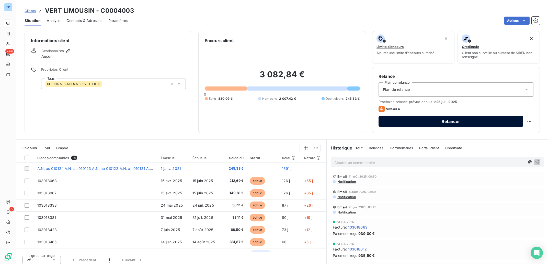
click at [453, 122] on button "Relancer" at bounding box center [450, 121] width 145 height 11
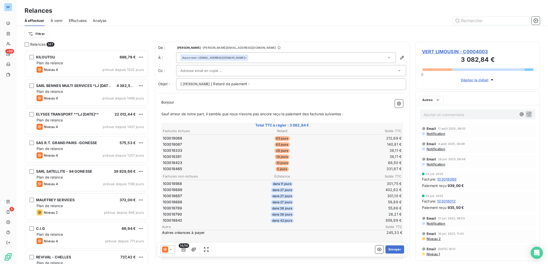
scroll to position [209, 119]
click at [223, 103] on p "Bonjour Monsieur ﻿ PAPE ﻿ ﻿" at bounding box center [282, 103] width 242 height 6
click at [393, 249] on button "Envoyer" at bounding box center [394, 250] width 19 height 8
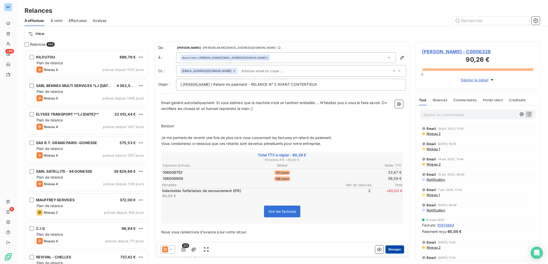
click at [391, 251] on button "Envoyer" at bounding box center [394, 250] width 19 height 8
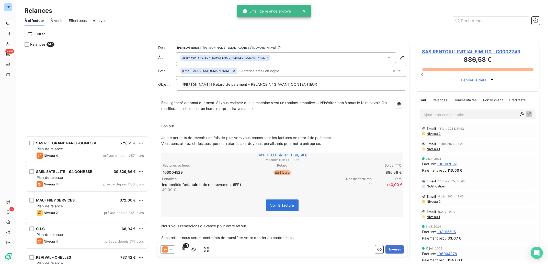
scroll to position [154, 0]
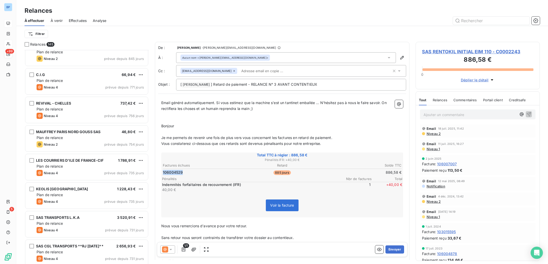
drag, startPoint x: 183, startPoint y: 174, endPoint x: 152, endPoint y: 170, distance: 31.2
click at [162, 170] on td "106004529" at bounding box center [201, 173] width 79 height 6
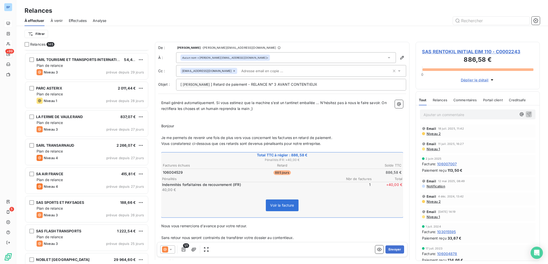
scroll to position [2979, 0]
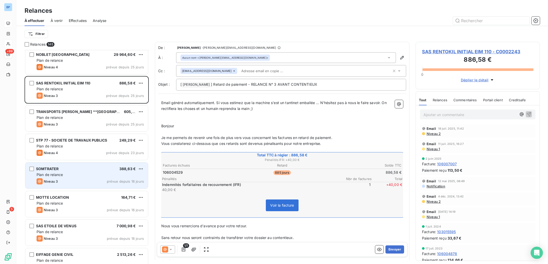
click at [110, 169] on div "SOMTRATER 388,63 €" at bounding box center [90, 169] width 107 height 5
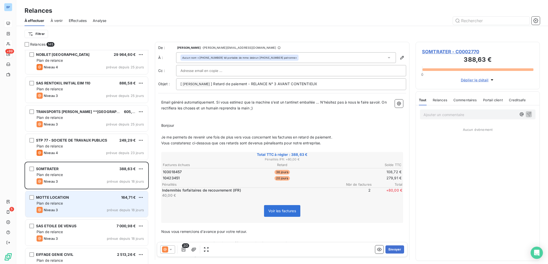
click at [78, 202] on div "Plan de relance" at bounding box center [90, 203] width 107 height 5
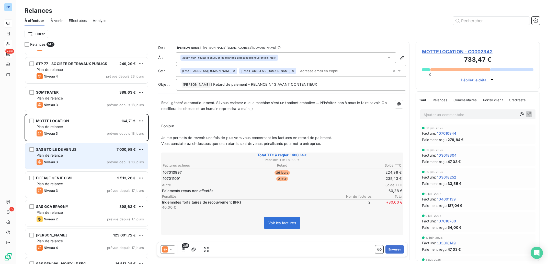
scroll to position [3055, 0]
click at [92, 157] on div "Plan de relance" at bounding box center [90, 155] width 107 height 5
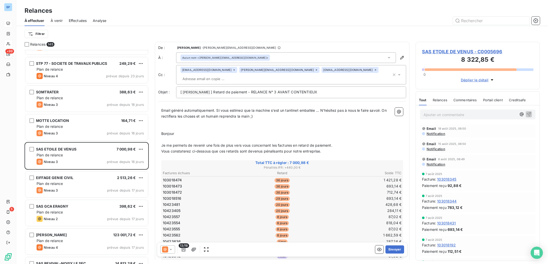
click at [170, 249] on icon at bounding box center [170, 249] width 5 height 5
click at [179, 212] on div "Niveau 1" at bounding box center [174, 209] width 22 height 6
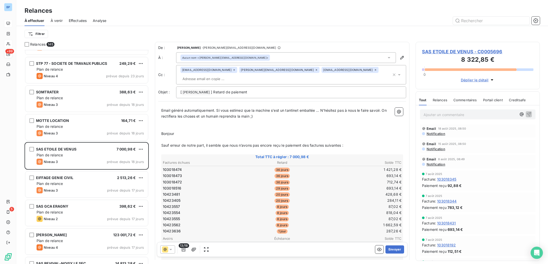
click at [236, 69] on icon at bounding box center [233, 69] width 3 height 3
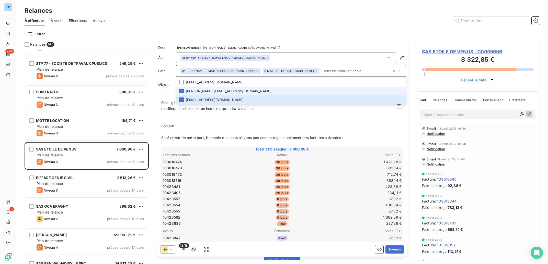
click at [257, 72] on icon at bounding box center [258, 71] width 2 height 2
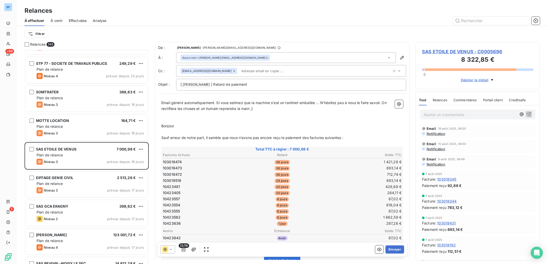
click at [232, 72] on icon at bounding box center [233, 70] width 3 height 3
click at [329, 123] on p "Bonjour ﻿ ﻿ ﻿" at bounding box center [282, 126] width 242 height 6
click at [396, 250] on button "Envoyer" at bounding box center [394, 250] width 19 height 8
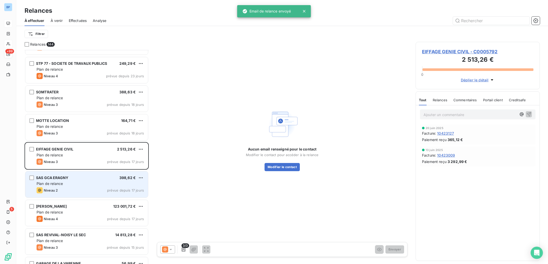
click at [113, 186] on div "Plan de relance" at bounding box center [90, 183] width 107 height 5
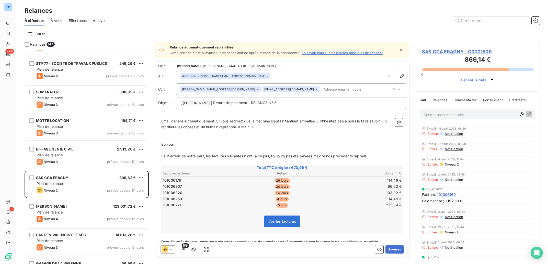
click at [386, 78] on icon at bounding box center [388, 76] width 5 height 5
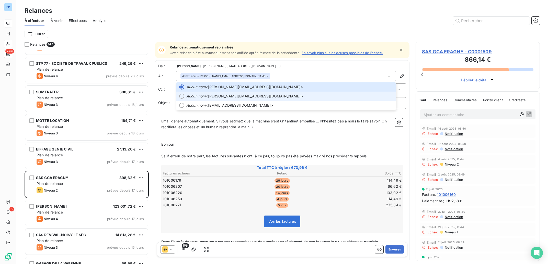
click at [245, 97] on span "Aucun nom <[PERSON_NAME][EMAIL_ADDRESS][DOMAIN_NAME]>" at bounding box center [289, 96] width 206 height 5
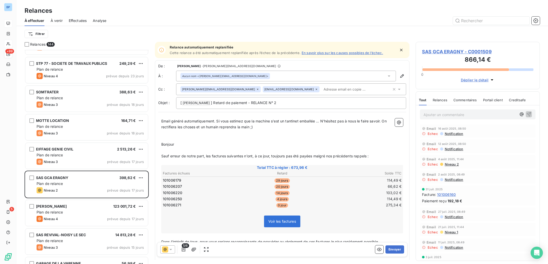
click at [256, 90] on icon at bounding box center [257, 89] width 3 height 3
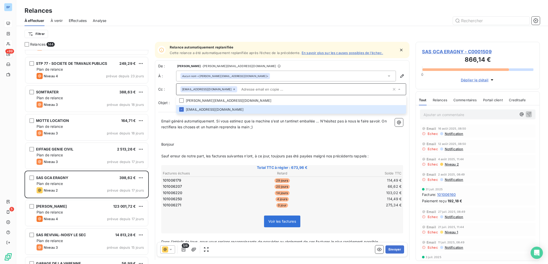
click at [232, 90] on icon at bounding box center [233, 89] width 3 height 3
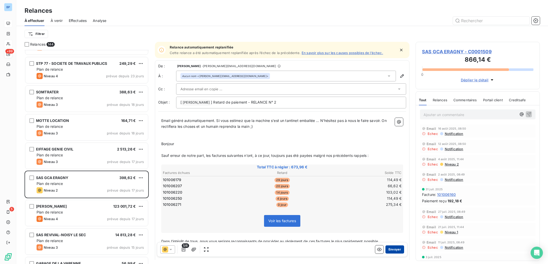
click at [389, 250] on button "Envoyer" at bounding box center [394, 250] width 19 height 8
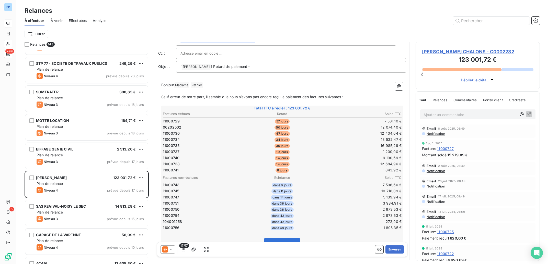
scroll to position [26, 0]
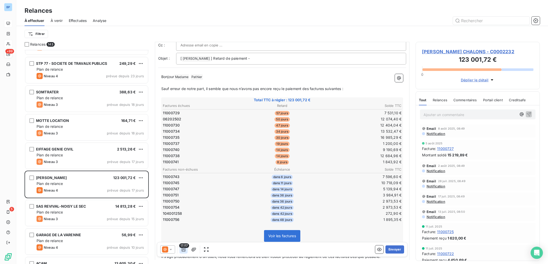
click at [184, 250] on icon "button" at bounding box center [184, 250] width 4 height 4
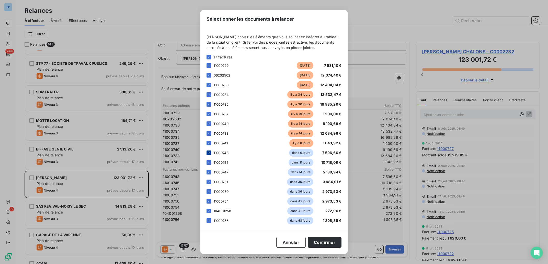
click at [210, 153] on icon at bounding box center [208, 152] width 3 height 3
click at [210, 164] on icon at bounding box center [208, 162] width 3 height 3
click at [210, 174] on div at bounding box center [208, 172] width 5 height 5
click at [208, 181] on icon at bounding box center [208, 182] width 3 height 3
click at [208, 192] on icon at bounding box center [208, 191] width 3 height 3
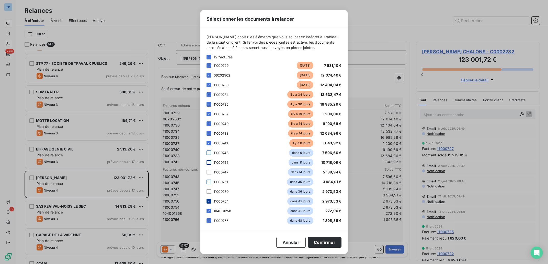
click at [208, 201] on icon at bounding box center [208, 201] width 3 height 3
click at [208, 211] on icon at bounding box center [209, 211] width 2 height 1
drag, startPoint x: 209, startPoint y: 220, endPoint x: 235, endPoint y: 204, distance: 30.8
click at [209, 220] on icon at bounding box center [208, 220] width 3 height 3
click at [327, 242] on button "Confirmer" at bounding box center [325, 242] width 34 height 11
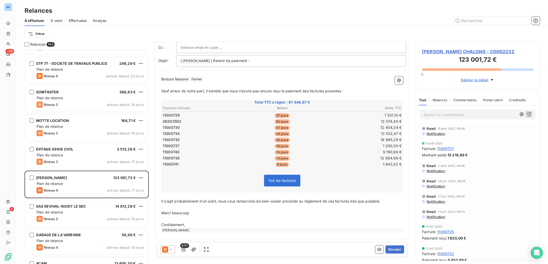
scroll to position [24, 0]
click at [185, 247] on span "9/17" at bounding box center [184, 246] width 9 height 5
click at [185, 250] on icon "button" at bounding box center [184, 250] width 4 height 4
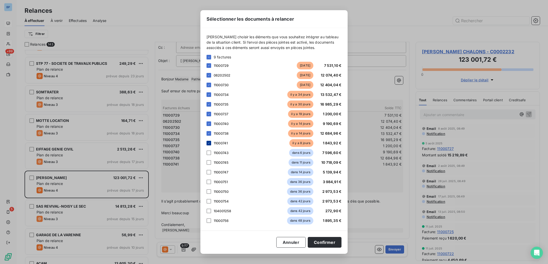
click at [208, 144] on icon at bounding box center [209, 143] width 2 height 1
click at [209, 135] on div at bounding box center [208, 133] width 5 height 5
click at [208, 125] on icon at bounding box center [208, 123] width 3 height 3
click at [208, 115] on icon at bounding box center [208, 114] width 3 height 3
click at [209, 104] on icon at bounding box center [208, 104] width 3 height 3
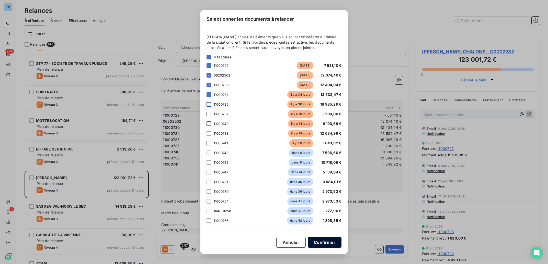
click at [330, 244] on button "Confirmer" at bounding box center [325, 242] width 34 height 11
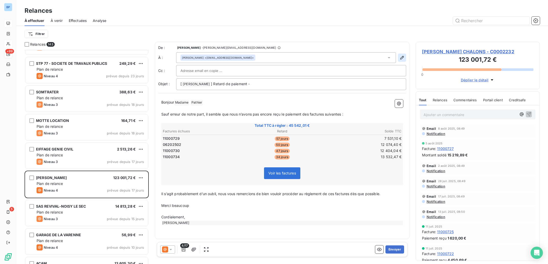
click at [404, 57] on icon "button" at bounding box center [401, 57] width 5 height 5
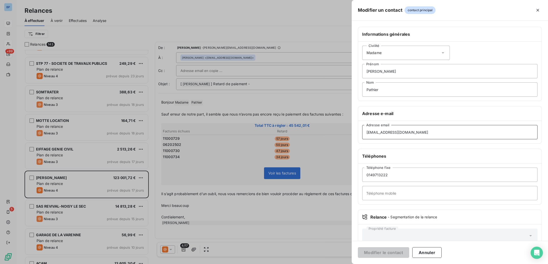
click at [384, 132] on input "[EMAIL_ADDRESS][DOMAIN_NAME]" at bounding box center [449, 132] width 175 height 14
drag, startPoint x: 388, startPoint y: 132, endPoint x: 334, endPoint y: 132, distance: 53.9
click at [362, 132] on input "[EMAIL_ADDRESS][DOMAIN_NAME]" at bounding box center [449, 132] width 175 height 14
type input "[PERSON_NAME][EMAIL_ADDRESS][DOMAIN_NAME]"
click at [386, 253] on button "Modifier le contact" at bounding box center [383, 253] width 51 height 11
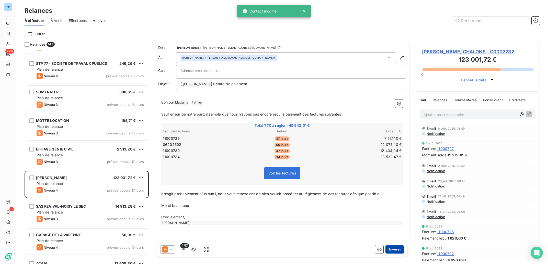
click at [398, 250] on button "Envoyer" at bounding box center [394, 250] width 19 height 8
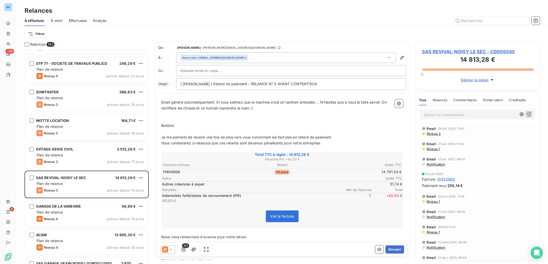
click at [173, 248] on icon at bounding box center [170, 249] width 5 height 5
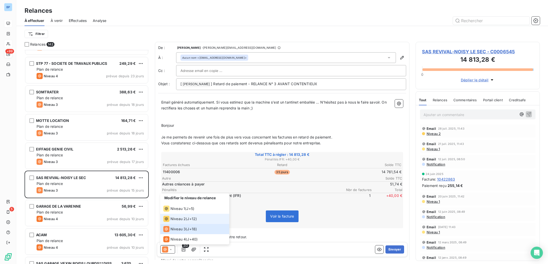
click at [183, 218] on span "Niveau 2" at bounding box center [177, 219] width 15 height 5
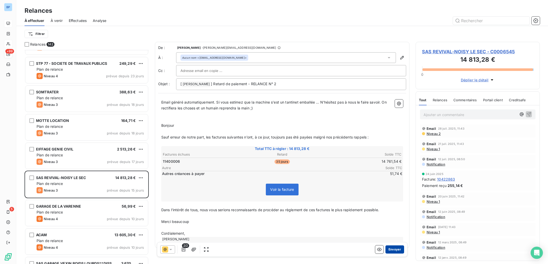
click at [393, 249] on button "Envoyer" at bounding box center [394, 250] width 19 height 8
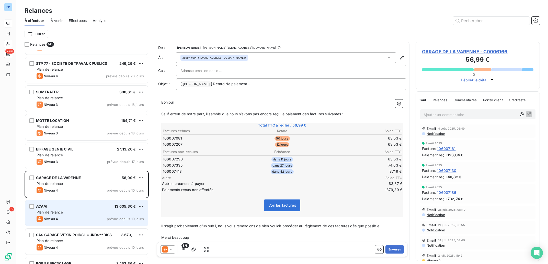
click at [83, 213] on div "Plan de relance" at bounding box center [90, 212] width 107 height 5
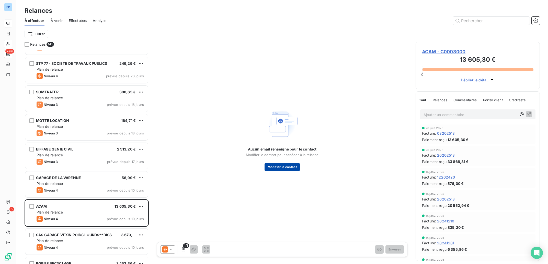
click at [285, 166] on button "Modifier le contact" at bounding box center [281, 167] width 35 height 8
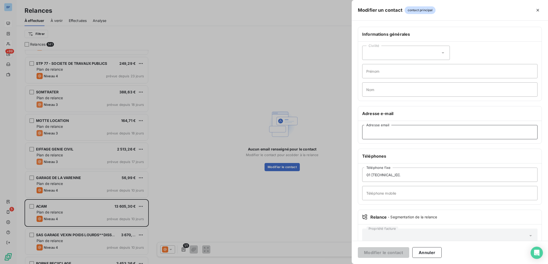
click at [385, 133] on input "Adresse email" at bounding box center [449, 132] width 175 height 14
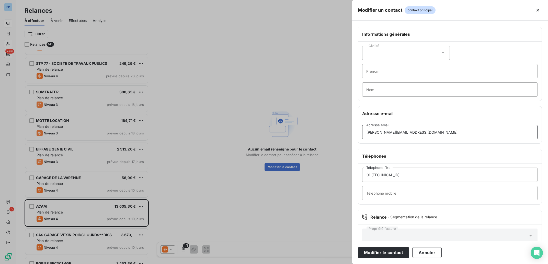
drag, startPoint x: 378, startPoint y: 134, endPoint x: 344, endPoint y: 131, distance: 33.8
click at [362, 131] on input "[PERSON_NAME][EMAIL_ADDRESS][DOMAIN_NAME]" at bounding box center [449, 132] width 175 height 14
type input "[EMAIL_ADDRESS][DOMAIN_NAME]"
click at [383, 251] on button "Modifier le contact" at bounding box center [383, 253] width 51 height 11
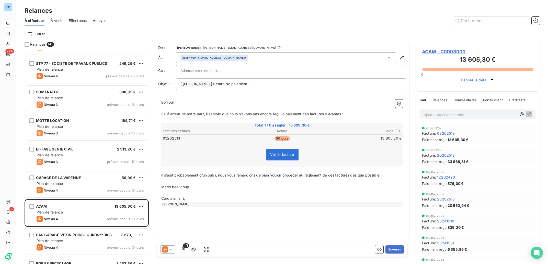
click at [182, 102] on p "Bonjour ﻿ ﻿ ﻿" at bounding box center [282, 103] width 242 height 6
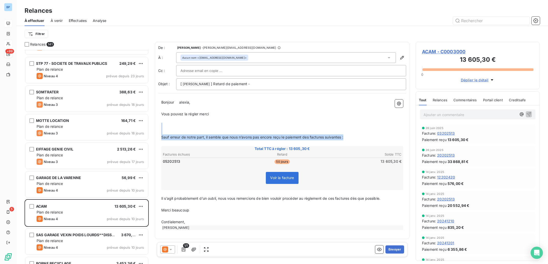
drag, startPoint x: 349, startPoint y: 138, endPoint x: 173, endPoint y: 127, distance: 176.1
click at [173, 127] on div "Bonjour ﻿ ﻿ [PERSON_NAME], ﻿ Vous pouvez la régler merci ﻿ ﻿ ﻿ Sauf erreur de n…" at bounding box center [282, 165] width 242 height 131
click at [396, 250] on button "Envoyer" at bounding box center [394, 250] width 19 height 8
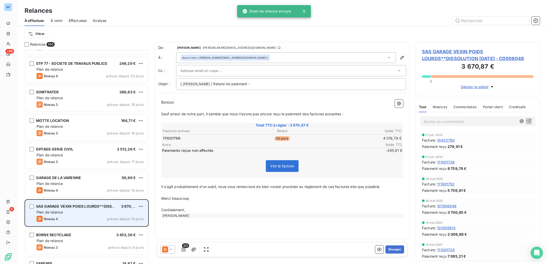
scroll to position [3107, 0]
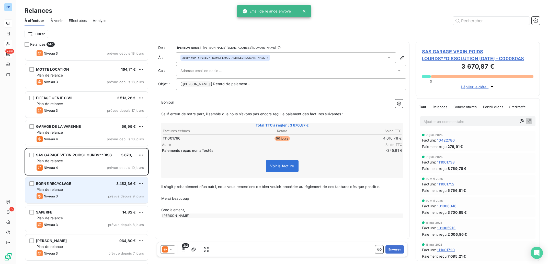
click at [86, 193] on div "BORNE RECYCLAGE 3 453,36 € Plan de relance Niveau 3 prévue depuis 9 jours" at bounding box center [86, 191] width 123 height 26
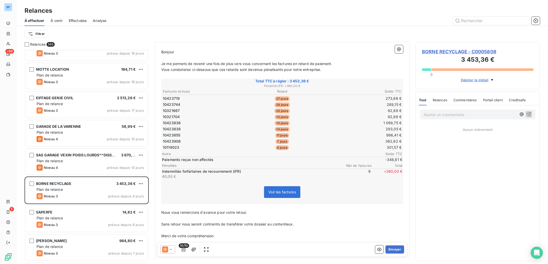
scroll to position [77, 0]
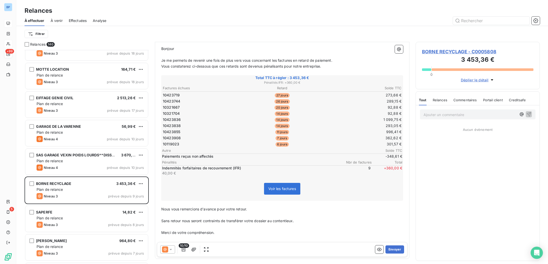
click at [169, 251] on icon at bounding box center [170, 249] width 5 height 5
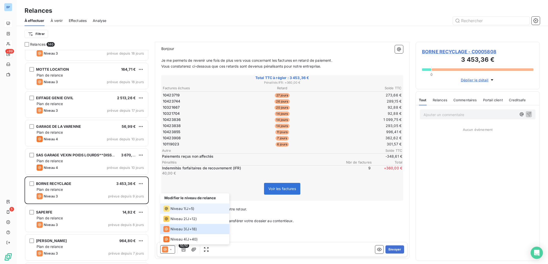
click at [182, 206] on div "Niveau 1" at bounding box center [174, 209] width 22 height 6
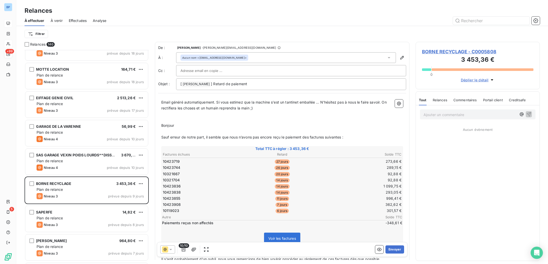
click at [252, 71] on div at bounding box center [290, 71] width 221 height 8
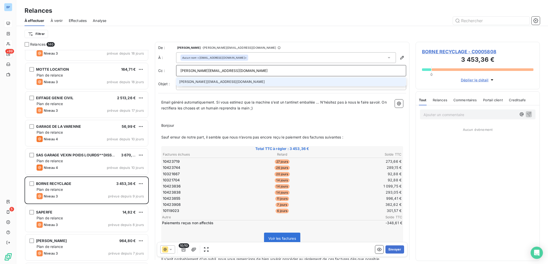
type input "[PERSON_NAME][EMAIL_ADDRESS][DOMAIN_NAME]"
click at [438, 116] on p "Ajouter un commentaire ﻿" at bounding box center [469, 115] width 93 height 6
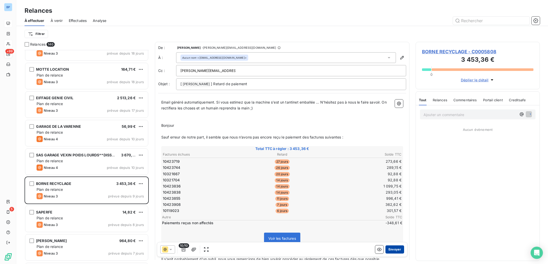
click at [394, 248] on button "Envoyer" at bounding box center [394, 250] width 19 height 8
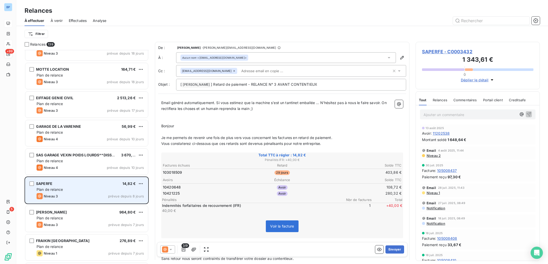
scroll to position [3133, 0]
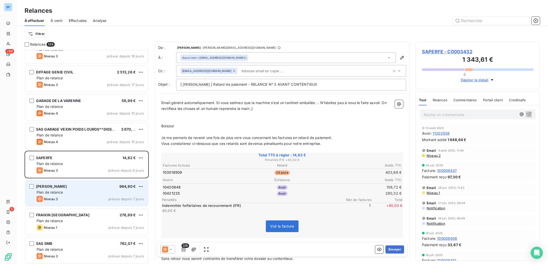
click at [100, 188] on div "ROBERT PAYSAGE 964,80 €" at bounding box center [90, 186] width 107 height 5
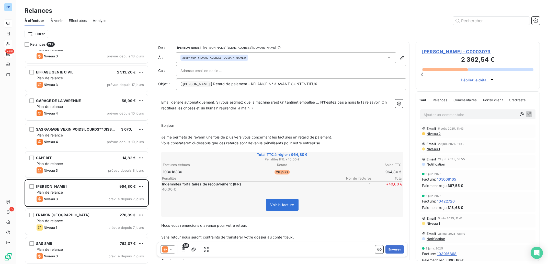
click at [172, 251] on icon at bounding box center [170, 249] width 5 height 5
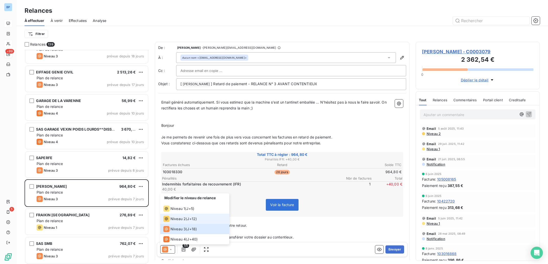
click at [184, 219] on span "Niveau 2" at bounding box center [177, 219] width 15 height 5
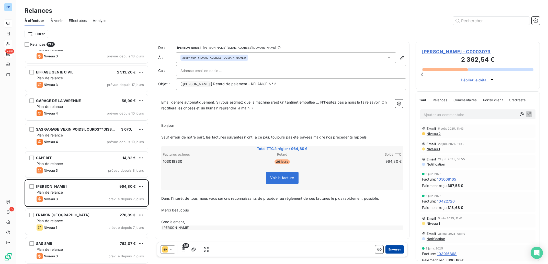
click at [395, 250] on button "Envoyer" at bounding box center [394, 250] width 19 height 8
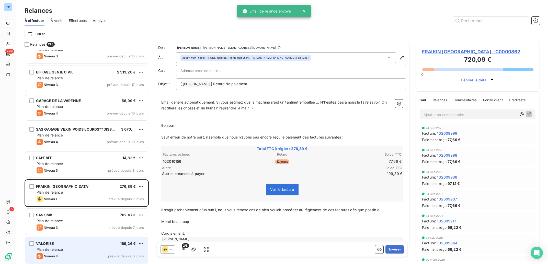
click at [82, 252] on div "Plan de relance" at bounding box center [90, 249] width 107 height 5
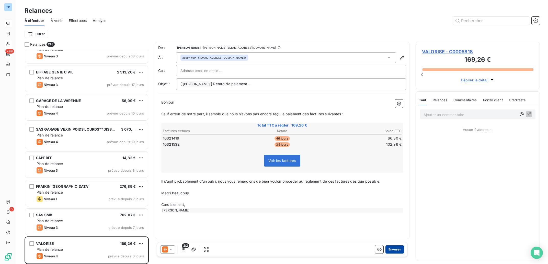
click at [396, 253] on button "Envoyer" at bounding box center [394, 250] width 19 height 8
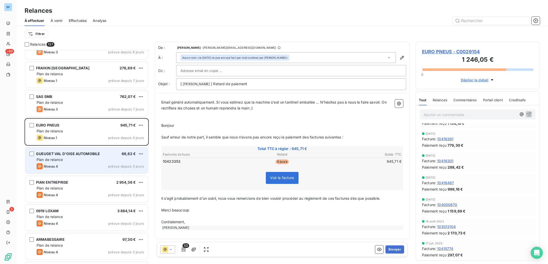
scroll to position [3261, 0]
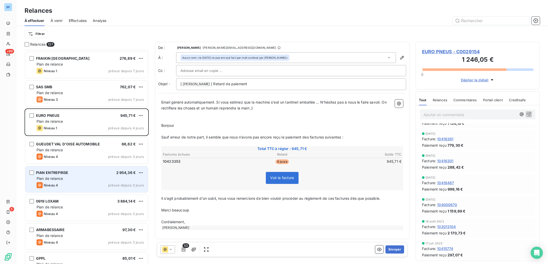
click at [103, 173] on div "PIAN ENTREPRISE 2 954,36 €" at bounding box center [90, 173] width 107 height 5
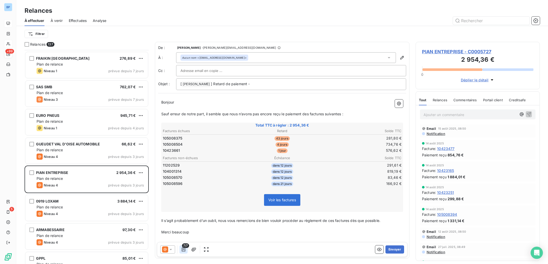
click at [185, 250] on icon "button" at bounding box center [183, 249] width 5 height 5
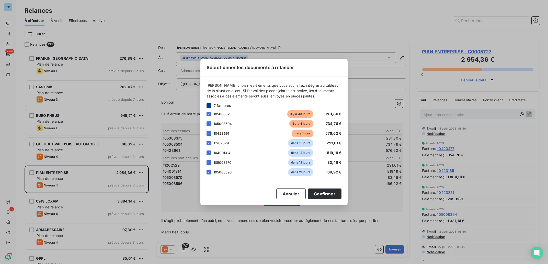
click at [208, 105] on icon at bounding box center [208, 105] width 3 height 3
click at [209, 115] on div at bounding box center [208, 114] width 5 height 5
click at [209, 125] on div at bounding box center [208, 124] width 5 height 5
click at [208, 134] on div at bounding box center [208, 133] width 5 height 5
click at [335, 193] on button "Confirmer" at bounding box center [325, 194] width 34 height 11
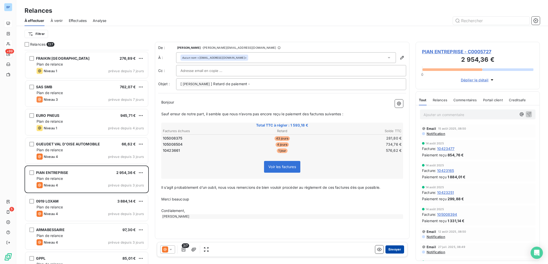
click at [394, 250] on button "Envoyer" at bounding box center [394, 250] width 19 height 8
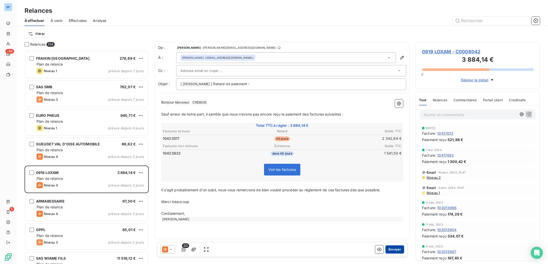
click at [396, 247] on button "Envoyer" at bounding box center [394, 250] width 19 height 8
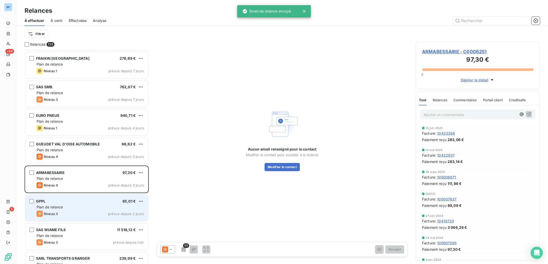
click at [75, 203] on div "GPPL 85,01 €" at bounding box center [90, 201] width 107 height 5
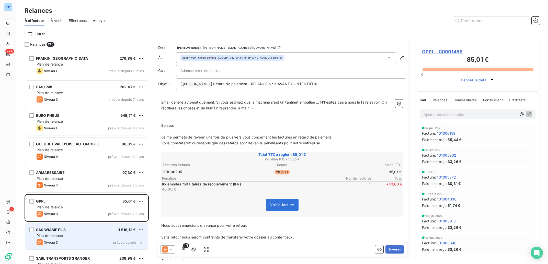
click at [80, 240] on div "SAS WIAME FILS 11 518,12 € Plan de relance Niveau 3 prévue depuis [DATE]" at bounding box center [86, 237] width 123 height 26
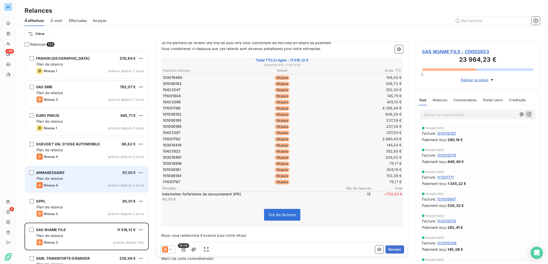
scroll to position [3338, 0]
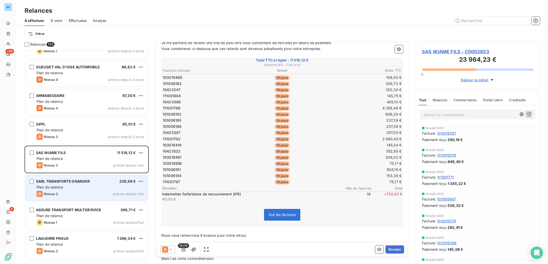
click at [81, 188] on div "Plan de relance" at bounding box center [90, 187] width 107 height 5
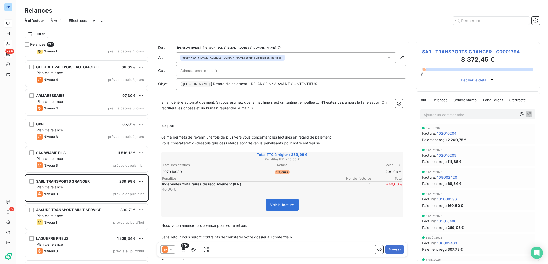
click at [171, 251] on icon at bounding box center [170, 249] width 5 height 5
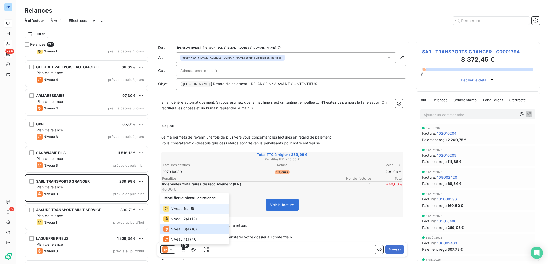
click at [181, 208] on span "Niveau 1" at bounding box center [177, 208] width 15 height 5
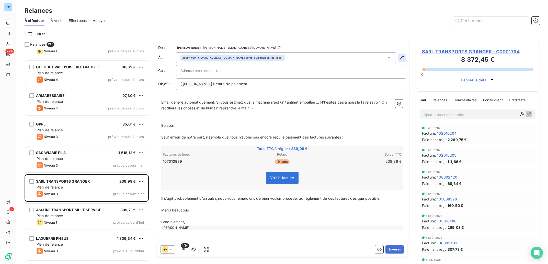
click at [401, 59] on icon "button" at bounding box center [402, 58] width 4 height 4
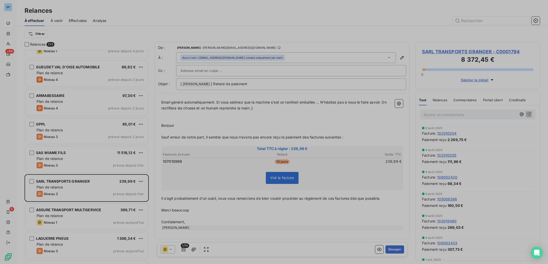
type input "[EMAIL_ADDRESS][DOMAIN_NAME] compta uniquement par mail"
type input "[PHONE_NUMBER]"
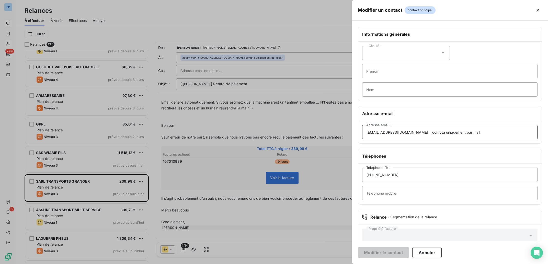
click at [477, 134] on input "[EMAIL_ADDRESS][DOMAIN_NAME] compta uniquement par mail" at bounding box center [449, 132] width 175 height 14
drag, startPoint x: 487, startPoint y: 134, endPoint x: 329, endPoint y: 134, distance: 157.9
click at [362, 134] on input "[EMAIL_ADDRESS][DOMAIN_NAME] compta uniquement par mail" at bounding box center [449, 132] width 175 height 14
paste input "[PERSON_NAME][EMAIL_ADDRESS][DOMAIN_NAME]"
type input "[PERSON_NAME][EMAIL_ADDRESS][DOMAIN_NAME]"
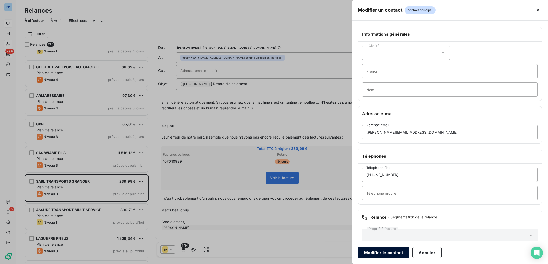
click at [387, 251] on button "Modifier le contact" at bounding box center [383, 253] width 51 height 11
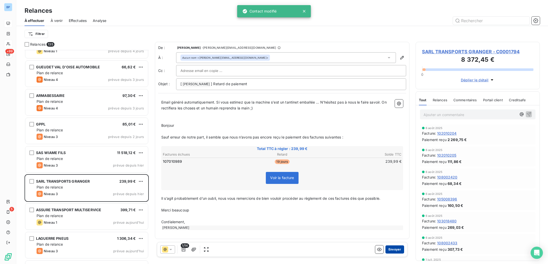
click at [396, 250] on button "Envoyer" at bounding box center [394, 250] width 19 height 8
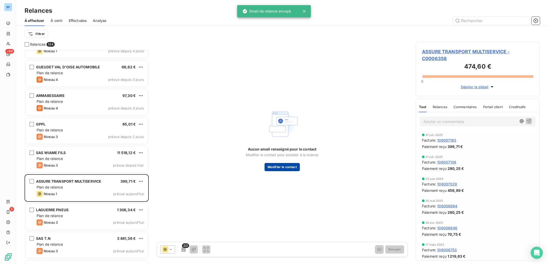
click at [291, 166] on button "Modifier le contact" at bounding box center [281, 167] width 35 height 8
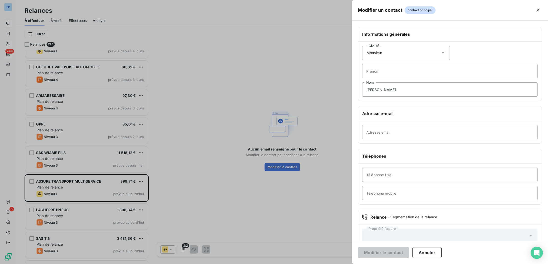
click at [317, 87] on div at bounding box center [274, 132] width 548 height 264
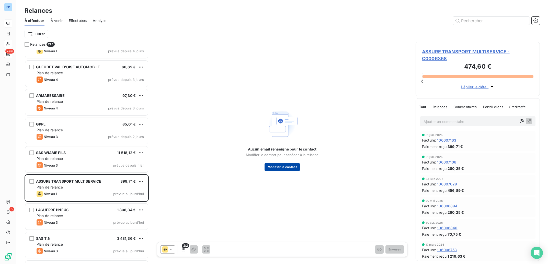
click at [284, 166] on button "Modifier le contact" at bounding box center [281, 167] width 35 height 8
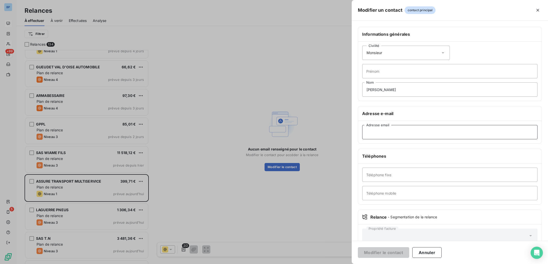
click at [385, 134] on input "Adresse email" at bounding box center [449, 132] width 175 height 14
paste input "[EMAIL_ADDRESS][DOMAIN_NAME]"
type input "[EMAIL_ADDRESS][DOMAIN_NAME]"
click at [390, 252] on button "Modifier le contact" at bounding box center [383, 253] width 51 height 11
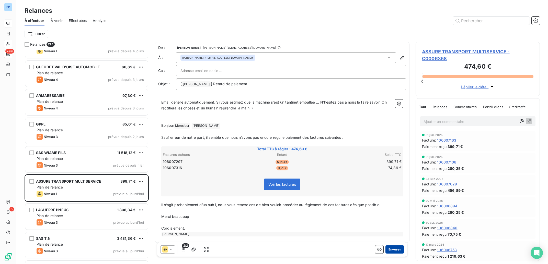
click at [390, 250] on button "Envoyer" at bounding box center [394, 250] width 19 height 8
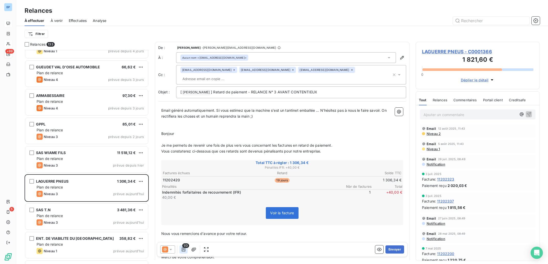
click at [184, 250] on icon "button" at bounding box center [183, 249] width 5 height 5
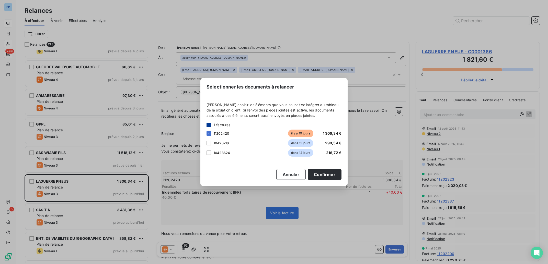
click at [210, 124] on icon at bounding box center [208, 125] width 3 height 3
click at [321, 173] on button "Confirmer" at bounding box center [325, 174] width 34 height 11
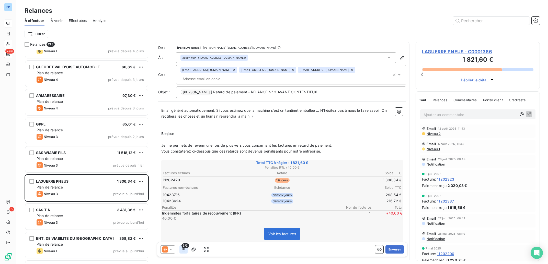
click at [184, 250] on icon "button" at bounding box center [183, 249] width 5 height 5
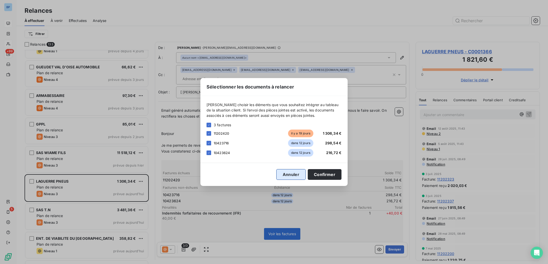
click at [296, 174] on button "Annuler" at bounding box center [290, 174] width 29 height 11
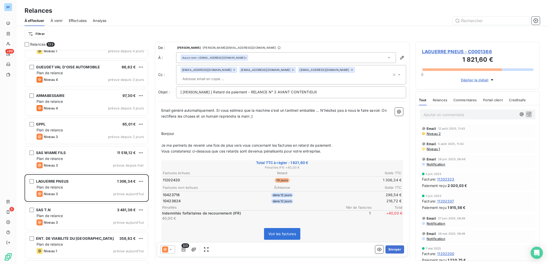
click at [173, 251] on icon at bounding box center [170, 249] width 5 height 5
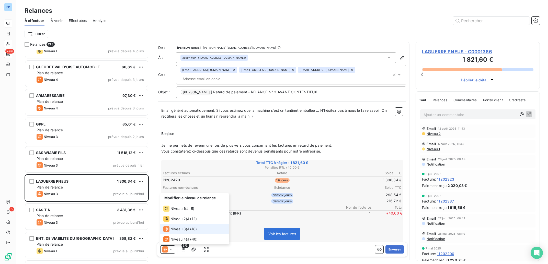
click at [181, 230] on span "Niveau 3" at bounding box center [177, 229] width 15 height 5
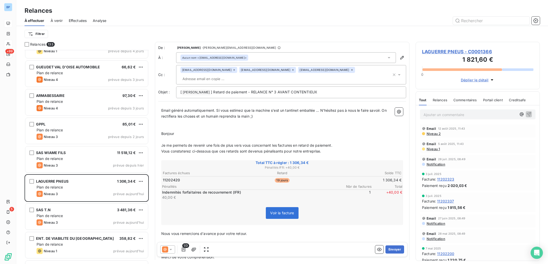
click at [173, 250] on div at bounding box center [167, 250] width 15 height 8
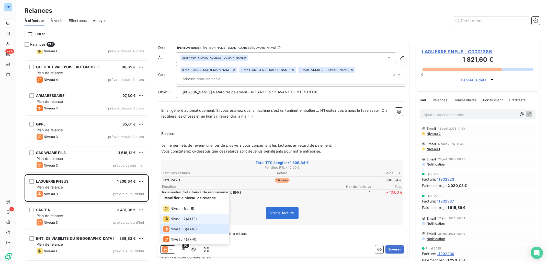
click at [184, 219] on span "Niveau 2" at bounding box center [177, 219] width 15 height 5
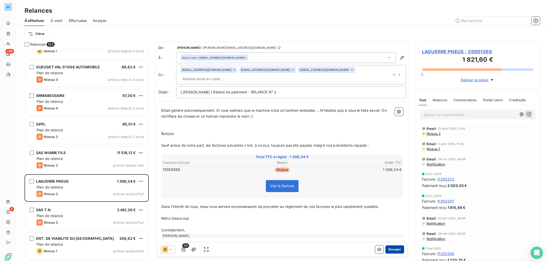
click at [391, 251] on button "Envoyer" at bounding box center [394, 250] width 19 height 8
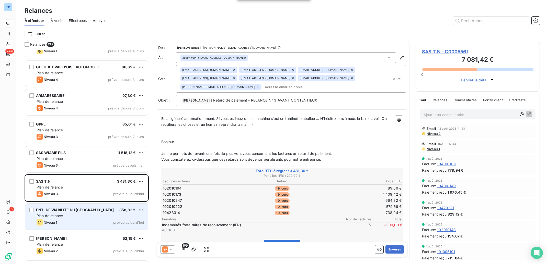
click at [98, 217] on div "Plan de relance" at bounding box center [90, 216] width 107 height 5
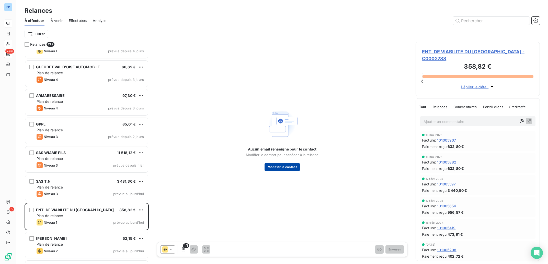
click at [290, 168] on button "Modifier le contact" at bounding box center [281, 167] width 35 height 8
type input "[PHONE_NUMBER]."
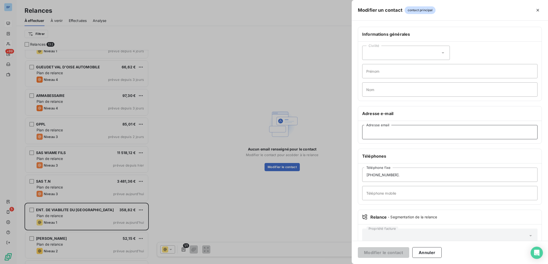
click at [382, 134] on input "Adresse email" at bounding box center [449, 132] width 175 height 14
click at [383, 134] on input "Adresse email" at bounding box center [449, 132] width 175 height 14
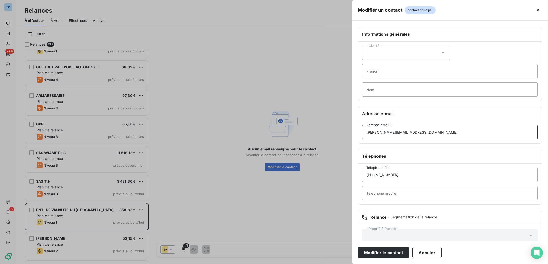
drag, startPoint x: 377, startPoint y: 133, endPoint x: 331, endPoint y: 133, distance: 46.5
click at [362, 133] on input "[PERSON_NAME][EMAIL_ADDRESS][DOMAIN_NAME]" at bounding box center [449, 132] width 175 height 14
type input "[EMAIL_ADDRESS][DOMAIN_NAME]"
click at [384, 256] on button "Modifier le contact" at bounding box center [383, 253] width 51 height 11
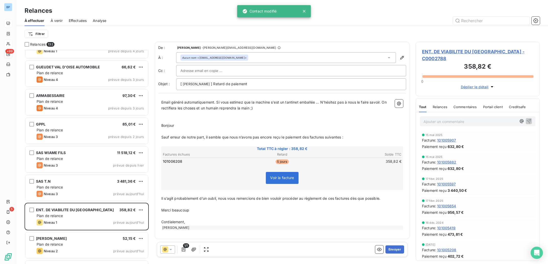
click at [162, 103] on span "Email généré automatiquement. Si vous estimez que la machine s'est un tantinet …" at bounding box center [274, 105] width 226 height 10
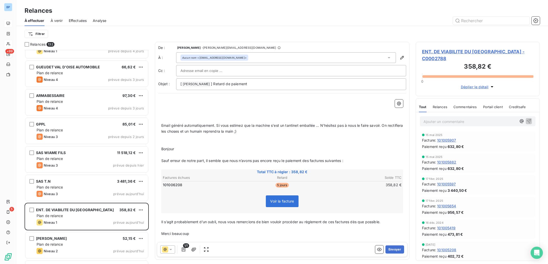
click at [164, 103] on p "﻿" at bounding box center [282, 103] width 242 height 6
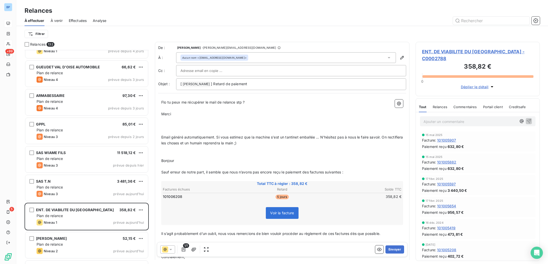
click at [446, 119] on p "Ajouter un commentaire ﻿" at bounding box center [469, 122] width 93 height 6
click at [390, 249] on button "Envoyer" at bounding box center [394, 250] width 19 height 8
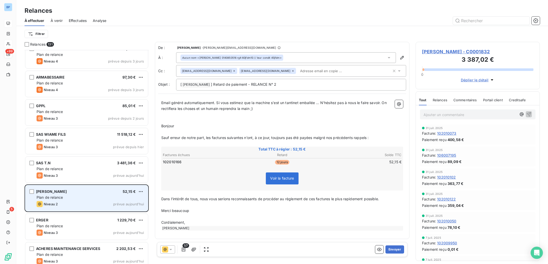
scroll to position [3364, 0]
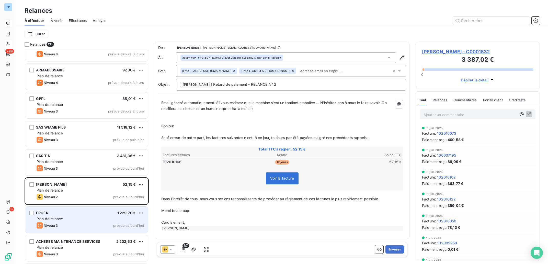
click at [105, 217] on div "Plan de relance" at bounding box center [90, 219] width 107 height 5
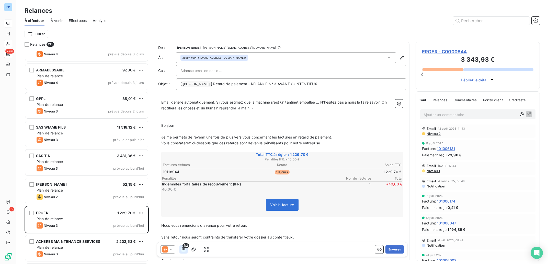
click at [179, 248] on button "button" at bounding box center [183, 250] width 8 height 8
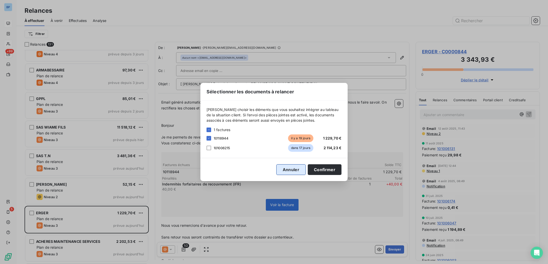
click at [300, 171] on button "Annuler" at bounding box center [290, 170] width 29 height 11
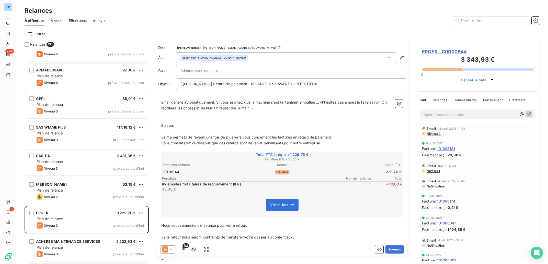
click at [170, 248] on icon at bounding box center [170, 249] width 5 height 5
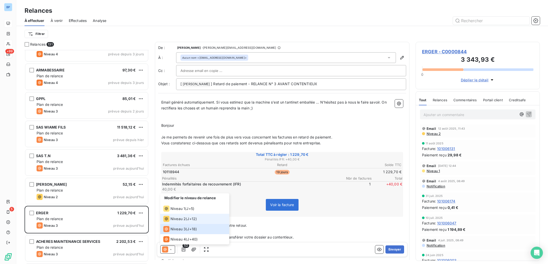
click at [184, 220] on span "Niveau 2" at bounding box center [177, 219] width 15 height 5
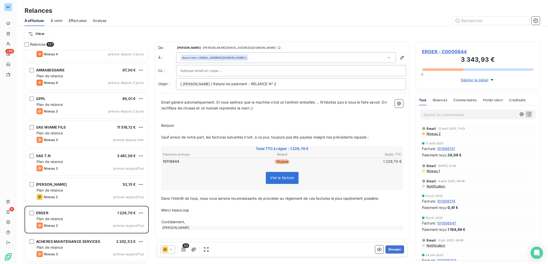
click at [172, 251] on icon at bounding box center [170, 249] width 5 height 5
click at [172, 250] on icon at bounding box center [170, 249] width 5 height 5
click at [184, 250] on icon "button" at bounding box center [183, 249] width 5 height 5
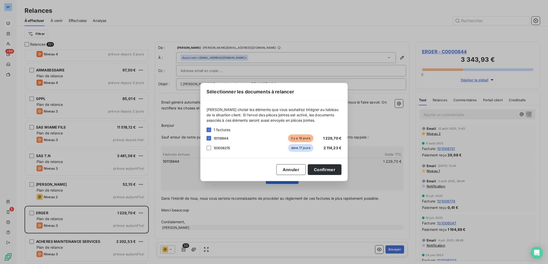
click at [225, 150] on span "101006215" at bounding box center [222, 148] width 16 height 4
drag, startPoint x: 218, startPoint y: 148, endPoint x: 201, endPoint y: 149, distance: 17.4
click at [218, 148] on span "101006215" at bounding box center [222, 148] width 16 height 4
click at [211, 149] on div at bounding box center [208, 148] width 5 height 5
click at [323, 169] on button "Confirmer" at bounding box center [325, 170] width 34 height 11
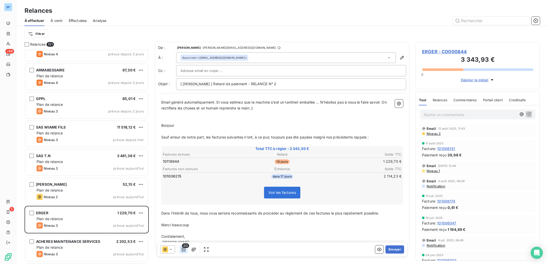
click at [183, 250] on icon "button" at bounding box center [184, 250] width 4 height 4
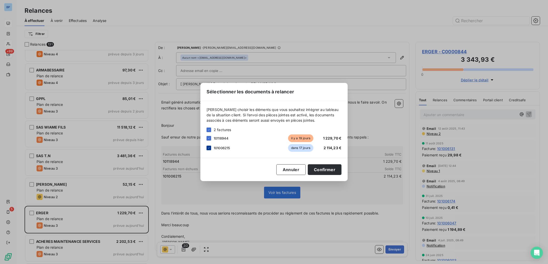
click at [209, 146] on div at bounding box center [208, 148] width 5 height 5
click at [332, 169] on button "Confirmer" at bounding box center [325, 170] width 34 height 11
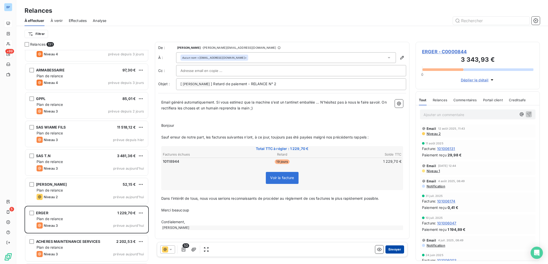
click at [397, 250] on button "Envoyer" at bounding box center [394, 250] width 19 height 8
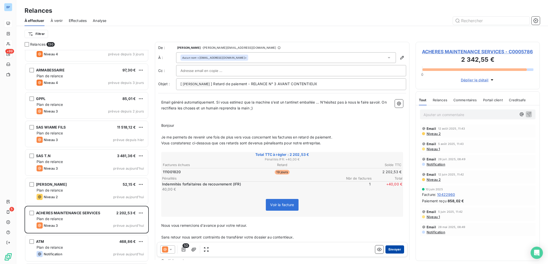
click at [386, 250] on button "Envoyer" at bounding box center [394, 250] width 19 height 8
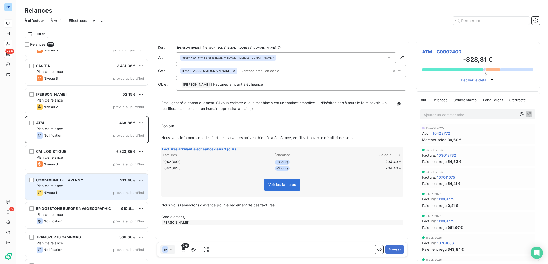
scroll to position [3466, 0]
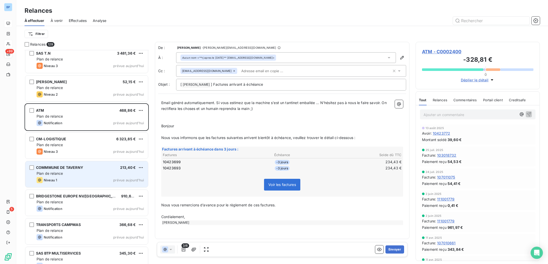
click at [90, 171] on div "COMMMUNE DE TAVERNY 213,40 € Plan de relance Niveau 1 prévue [DATE]" at bounding box center [86, 174] width 123 height 26
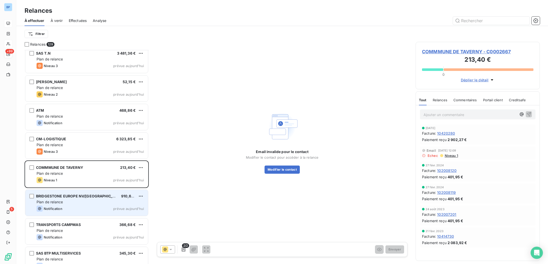
scroll to position [3477, 0]
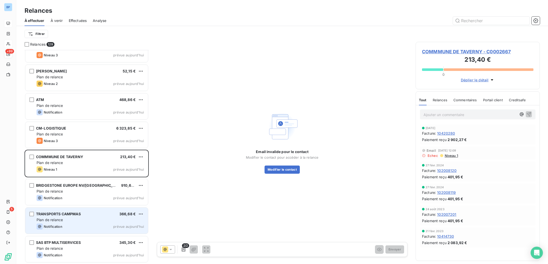
click at [100, 220] on div "Plan de relance" at bounding box center [90, 220] width 107 height 5
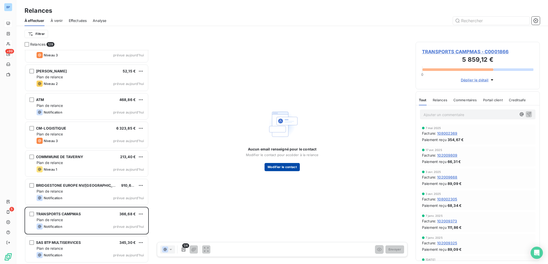
click at [284, 170] on button "Modifier le contact" at bounding box center [281, 167] width 35 height 8
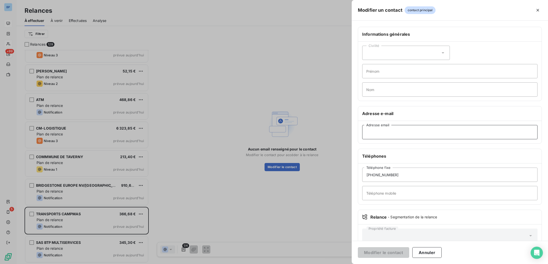
click at [389, 135] on input "Adresse email" at bounding box center [449, 132] width 175 height 14
paste input "[EMAIL_ADDRESS][DOMAIN_NAME]"
type input "[EMAIL_ADDRESS][DOMAIN_NAME]"
click at [383, 253] on button "Modifier le contact" at bounding box center [383, 253] width 51 height 11
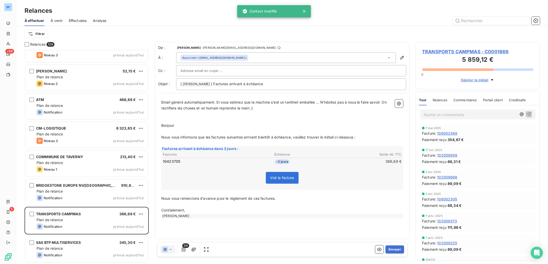
click at [438, 114] on p "Ajouter un commentaire ﻿" at bounding box center [469, 115] width 93 height 6
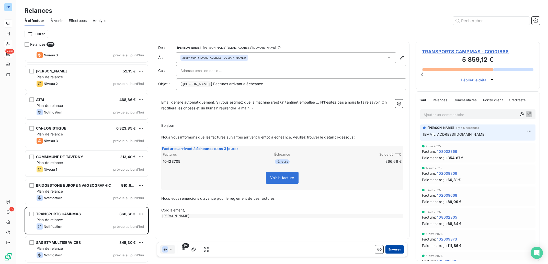
click at [394, 249] on button "Envoyer" at bounding box center [394, 250] width 19 height 8
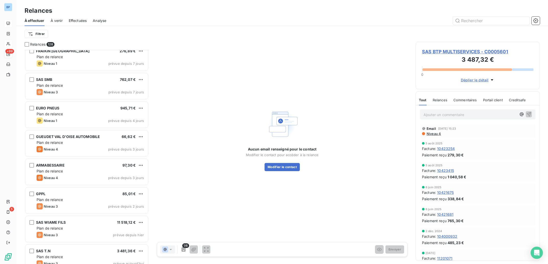
scroll to position [3217, 0]
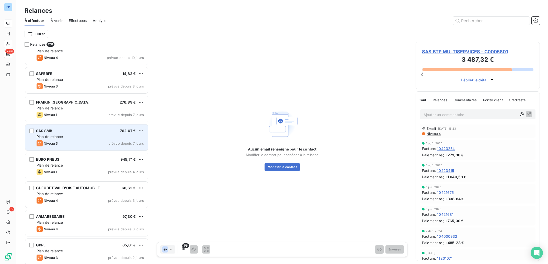
click at [122, 141] on div "Niveau 3 prévue depuis 7 jours" at bounding box center [90, 144] width 107 height 6
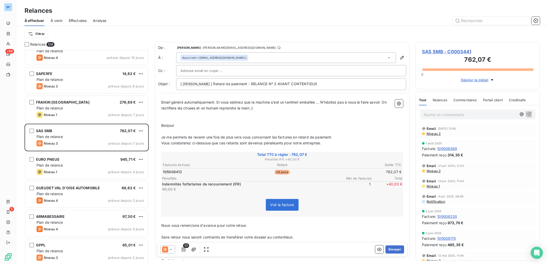
click at [433, 135] on span "Niveau 2" at bounding box center [433, 134] width 15 height 4
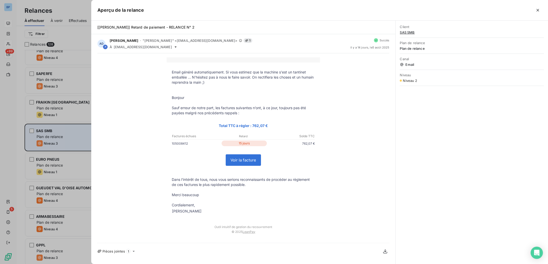
click at [66, 134] on div at bounding box center [274, 132] width 548 height 264
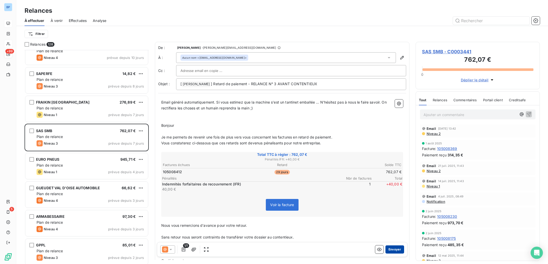
click at [393, 251] on button "Envoyer" at bounding box center [394, 250] width 19 height 8
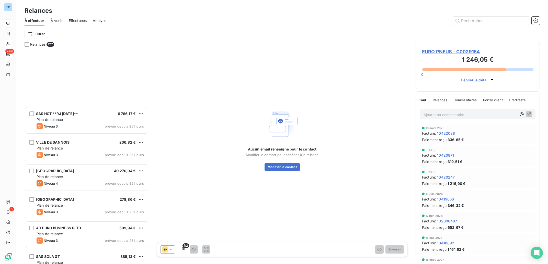
scroll to position [1849, 0]
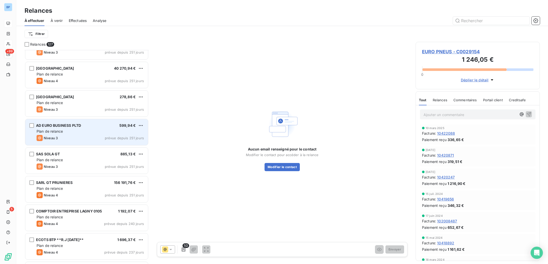
click at [92, 132] on div "Plan de relance" at bounding box center [90, 131] width 107 height 5
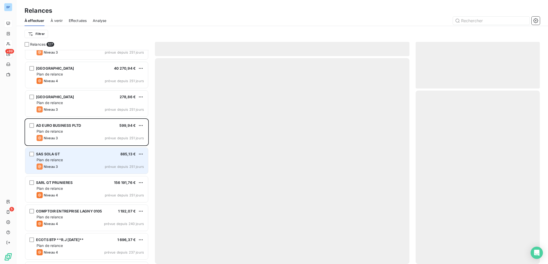
click at [89, 162] on div "Plan de relance" at bounding box center [90, 160] width 107 height 5
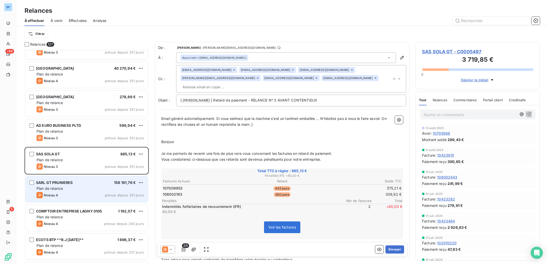
click at [96, 190] on div "Plan de relance" at bounding box center [90, 188] width 107 height 5
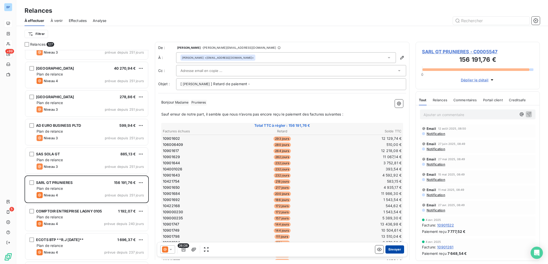
click at [390, 251] on button "Envoyer" at bounding box center [394, 250] width 19 height 8
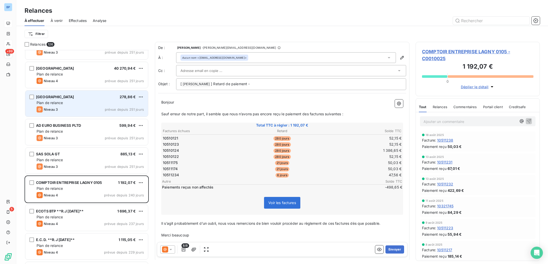
click at [95, 100] on div "[GEOGRAPHIC_DATA] 278,86 € Plan de relance Niveau 3 prévue depuis 251 jours" at bounding box center [86, 104] width 123 height 26
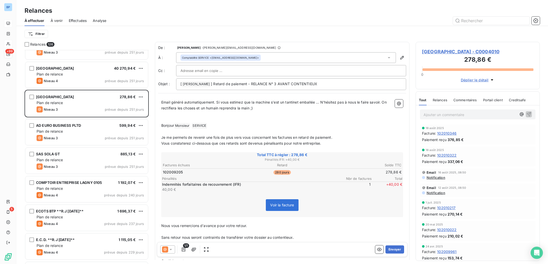
click at [171, 250] on icon at bounding box center [170, 249] width 3 height 1
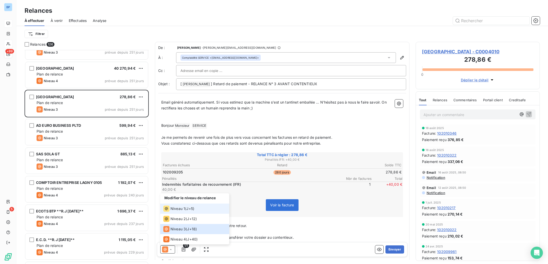
click at [177, 210] on span "Niveau 1" at bounding box center [177, 208] width 15 height 5
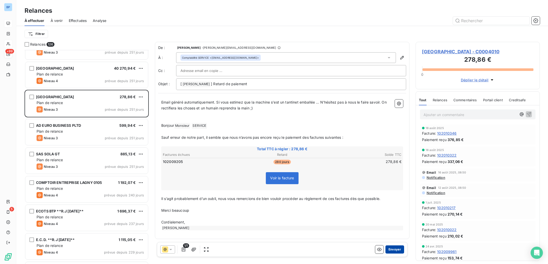
click at [396, 253] on button "Envoyer" at bounding box center [394, 250] width 19 height 8
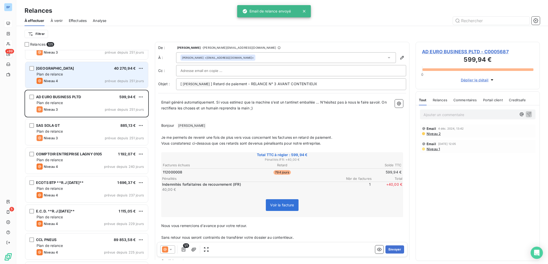
click at [81, 76] on div "Plan de relance" at bounding box center [90, 74] width 107 height 5
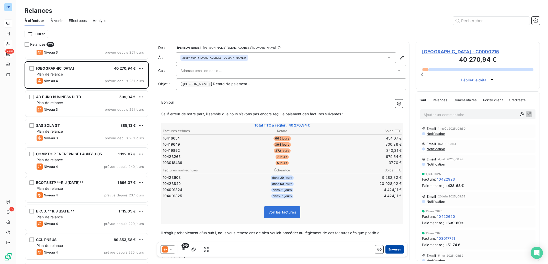
click at [390, 248] on button "Envoyer" at bounding box center [394, 250] width 19 height 8
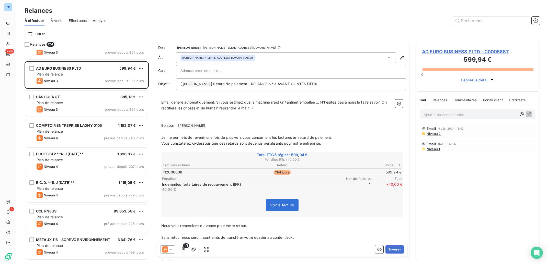
click at [443, 115] on p "Ajouter un commentaire ﻿" at bounding box center [469, 115] width 93 height 6
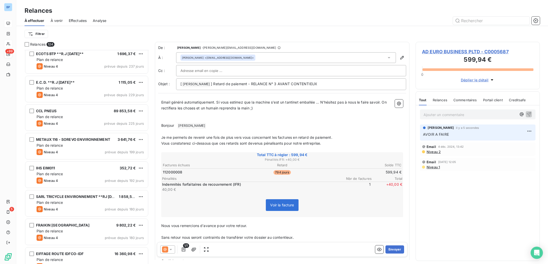
scroll to position [1952, 0]
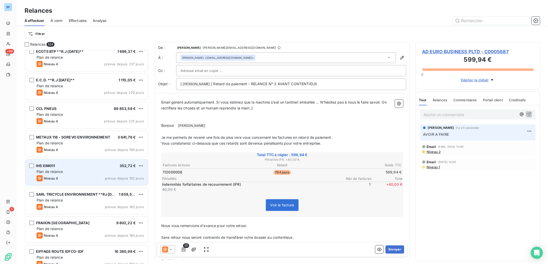
click at [95, 177] on div "Niveau 4 prévue depuis 192 jours" at bounding box center [90, 179] width 107 height 6
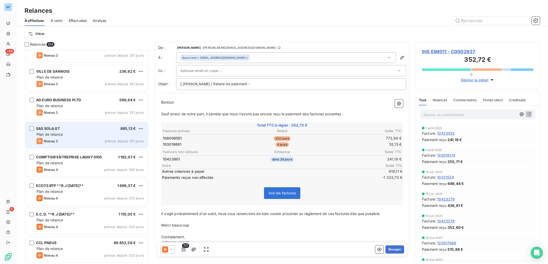
scroll to position [1798, 0]
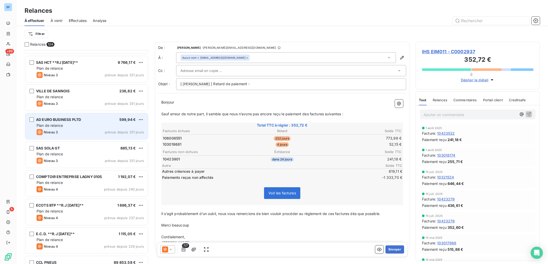
click at [80, 128] on div "Plan de relance" at bounding box center [90, 125] width 107 height 5
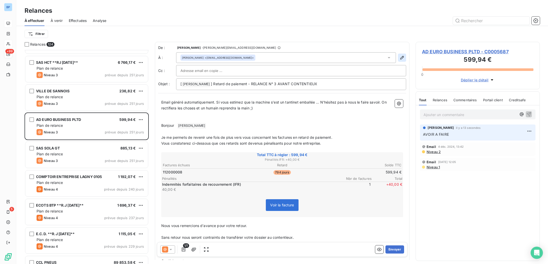
click at [399, 59] on icon "button" at bounding box center [401, 57] width 5 height 5
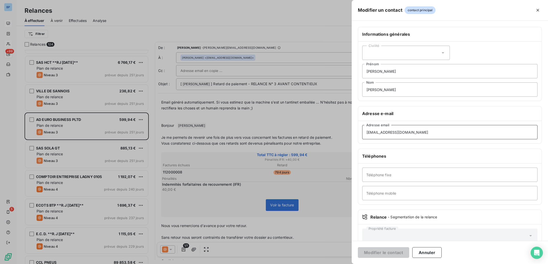
drag, startPoint x: 375, startPoint y: 132, endPoint x: 346, endPoint y: 134, distance: 28.5
click at [346, 264] on div "Modifier un contact contact principal Informations générales Civilité [PERSON_N…" at bounding box center [274, 264] width 548 height 0
type input "[EMAIL_ADDRESS][DOMAIN_NAME]"
click at [390, 250] on button "Modifier le contact" at bounding box center [383, 253] width 51 height 11
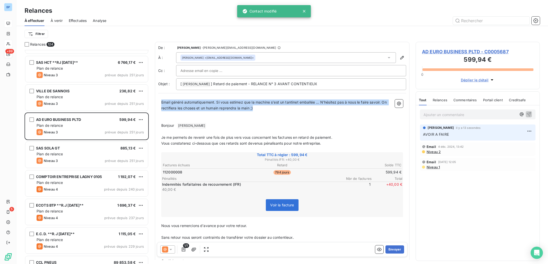
drag, startPoint x: 268, startPoint y: 108, endPoint x: 118, endPoint y: 85, distance: 151.9
click at [155, 85] on div "De : [PERSON_NAME] - [PERSON_NAME][EMAIL_ADDRESS][DOMAIN_NAME] À : [PERSON_NAME…" at bounding box center [282, 151] width 254 height 218
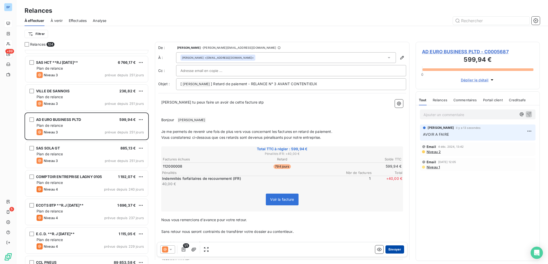
click at [389, 250] on button "Envoyer" at bounding box center [394, 250] width 19 height 8
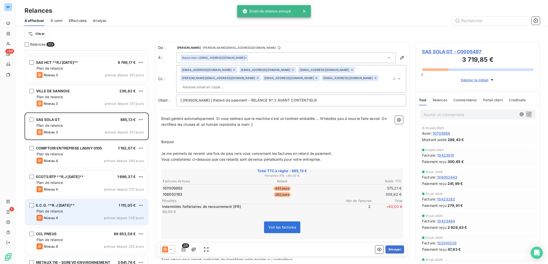
click at [75, 205] on span "E.C.D. **R.J [DATE]**" at bounding box center [55, 205] width 39 height 4
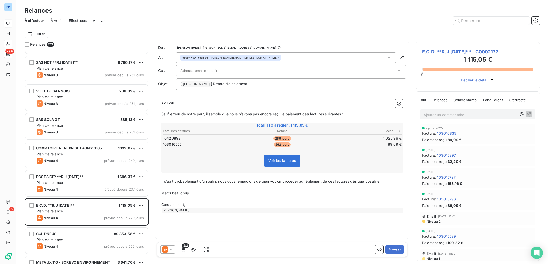
click at [445, 113] on p "Ajouter un commentaire ﻿" at bounding box center [469, 115] width 93 height 6
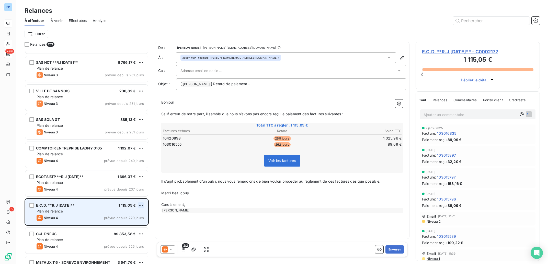
click at [142, 204] on html "BP +99 5 Relances À effectuer À venir Effectuées Analyse Filtrer Relances 123 C…" at bounding box center [274, 132] width 548 height 264
click at [131, 226] on div "Passer cette action" at bounding box center [119, 225] width 46 height 8
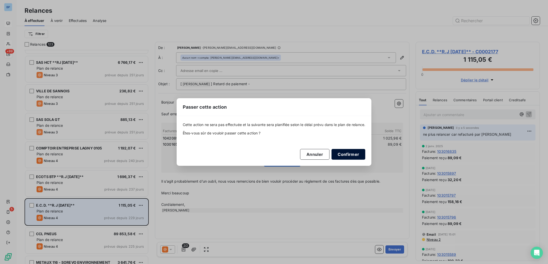
click at [352, 154] on button "Confirmer" at bounding box center [348, 154] width 34 height 11
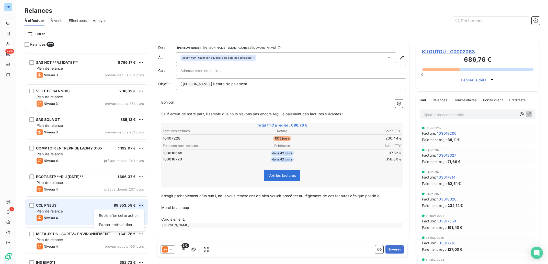
click at [142, 205] on html "BP +99 5 Relances À effectuer À venir Effectuées Analyse Filtrer Relances 122 C…" at bounding box center [274, 132] width 548 height 264
click at [130, 226] on div "Passer cette action" at bounding box center [119, 225] width 46 height 8
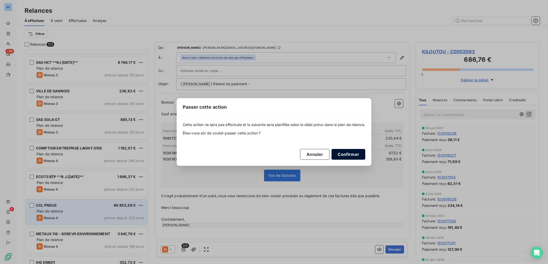
click at [345, 154] on button "Confirmer" at bounding box center [348, 154] width 34 height 11
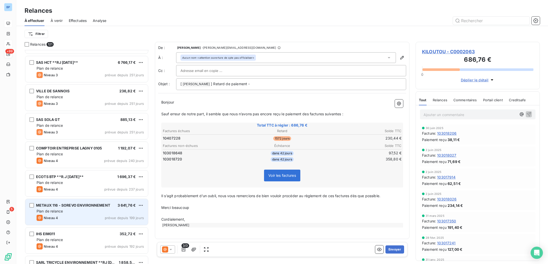
click at [101, 212] on div "Plan de relance" at bounding box center [90, 211] width 107 height 5
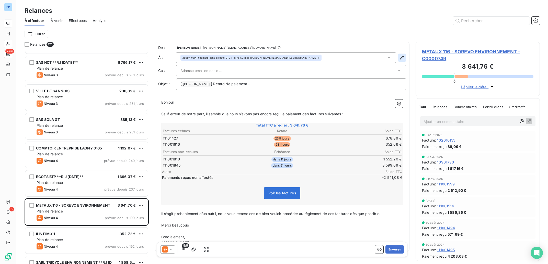
click at [399, 58] on icon "button" at bounding box center [401, 57] width 5 height 5
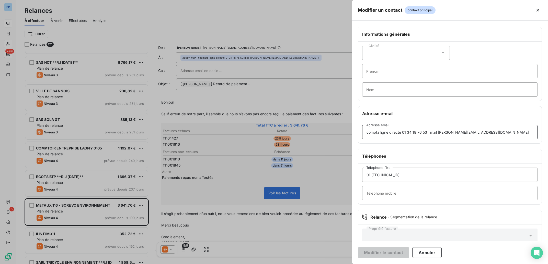
drag, startPoint x: 495, startPoint y: 133, endPoint x: 447, endPoint y: 133, distance: 47.3
click at [311, 264] on div "Modifier un contact contact principal Informations générales Civilité Prénom No…" at bounding box center [274, 264] width 548 height 0
drag, startPoint x: 384, startPoint y: 130, endPoint x: 304, endPoint y: 130, distance: 80.7
click at [362, 130] on input "compta ligne directe 01 34 18 76 53 mail [PERSON_NAME][EMAIL_ADDRESS][DOMAIN_NA…" at bounding box center [449, 132] width 175 height 14
paste input "[PERSON_NAME][EMAIL_ADDRESS][DOMAIN_NAME]"
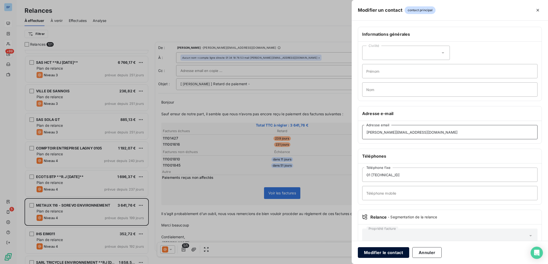
type input "[PERSON_NAME][EMAIL_ADDRESS][DOMAIN_NAME]"
click at [382, 253] on button "Modifier le contact" at bounding box center [383, 253] width 51 height 11
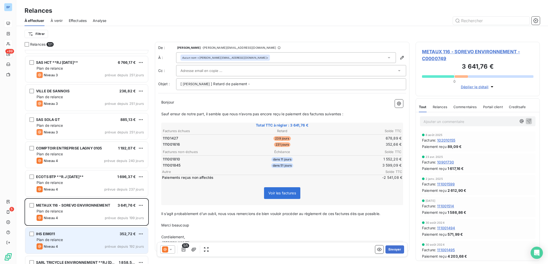
click at [104, 237] on div "IHS EIM011 352,72 € Plan de relance Niveau 4 prévue depuis 192 jours" at bounding box center [86, 241] width 123 height 26
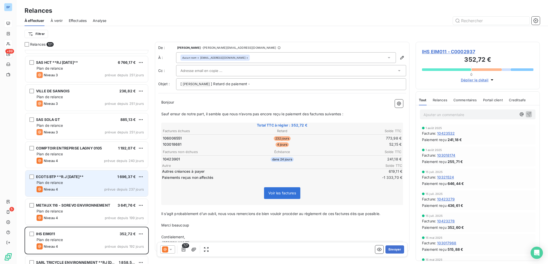
click at [78, 175] on span "ECOTS BTP **R.J [DATE]**" at bounding box center [60, 177] width 48 height 4
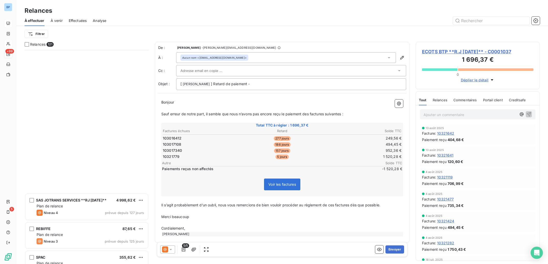
scroll to position [2183, 0]
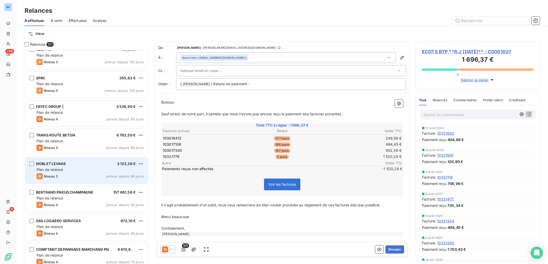
click at [85, 169] on div "Plan de relance" at bounding box center [90, 169] width 107 height 5
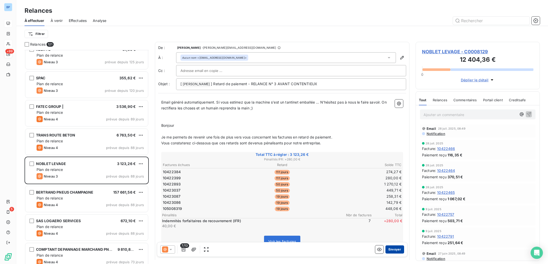
click at [391, 250] on button "Envoyer" at bounding box center [394, 250] width 19 height 8
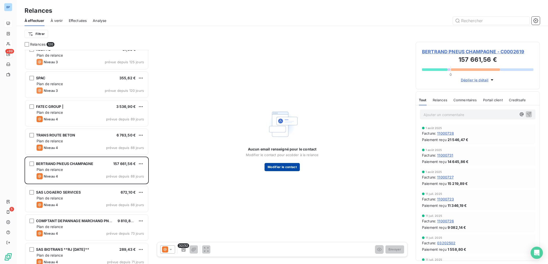
click at [282, 166] on button "Modifier le contact" at bounding box center [281, 167] width 35 height 8
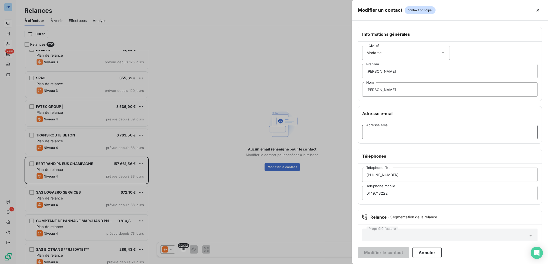
click at [402, 133] on input "Adresse email" at bounding box center [449, 132] width 175 height 14
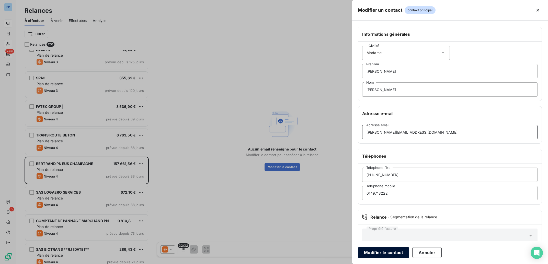
type input "[PERSON_NAME][EMAIL_ADDRESS][DOMAIN_NAME]"
click at [386, 251] on button "Modifier le contact" at bounding box center [383, 253] width 51 height 11
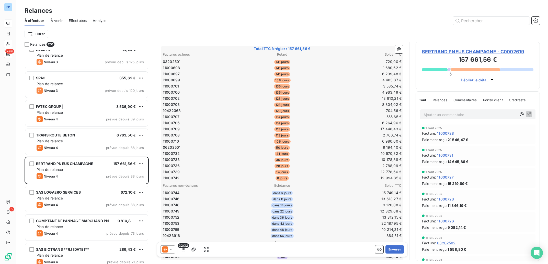
scroll to position [129, 0]
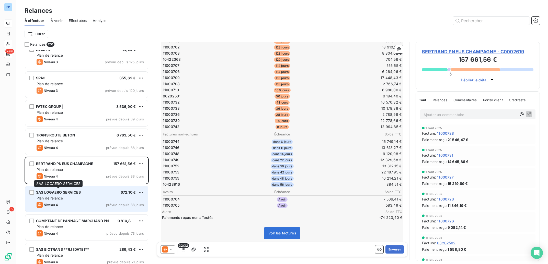
click at [74, 195] on div "SAS LOGAERO SERVICES 672,10 € Plan de relance Niveau 4 prévue depuis 88 jours" at bounding box center [86, 199] width 123 height 26
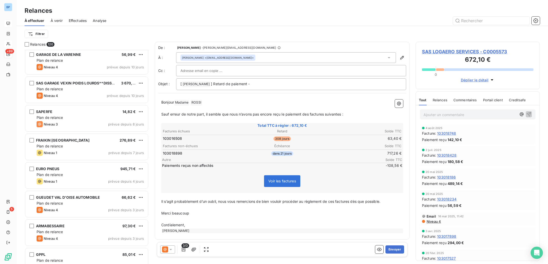
scroll to position [2850, 0]
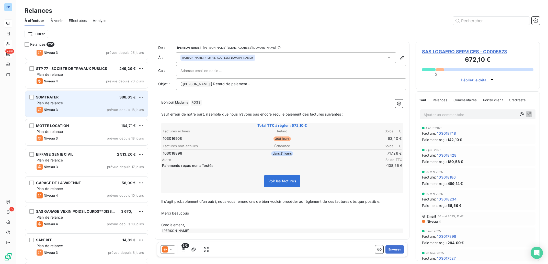
click at [85, 106] on div "Plan de relance" at bounding box center [90, 103] width 107 height 5
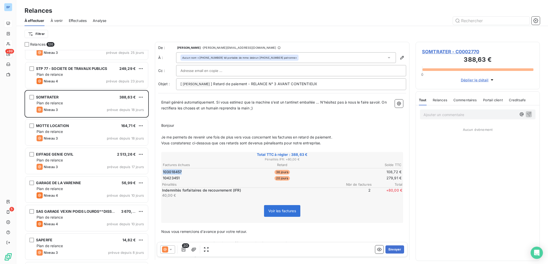
drag, startPoint x: 186, startPoint y: 171, endPoint x: 158, endPoint y: 171, distance: 28.4
click at [162, 171] on td "103018457" at bounding box center [201, 172] width 79 height 6
click at [182, 176] on td "10423451" at bounding box center [201, 179] width 79 height 6
drag, startPoint x: 185, startPoint y: 173, endPoint x: 155, endPoint y: 171, distance: 29.9
click at [162, 171] on td "103018457" at bounding box center [201, 172] width 79 height 6
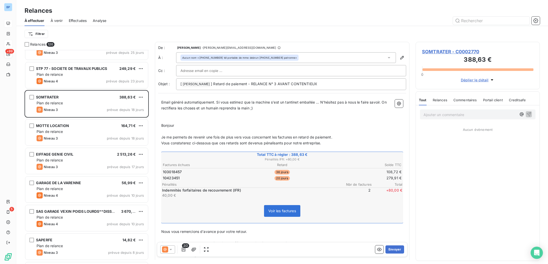
click at [183, 179] on td "10423451" at bounding box center [201, 179] width 79 height 6
drag, startPoint x: 183, startPoint y: 179, endPoint x: 164, endPoint y: 179, distance: 18.9
click at [164, 179] on td "10423451" at bounding box center [201, 179] width 79 height 6
drag, startPoint x: 183, startPoint y: 179, endPoint x: 161, endPoint y: 179, distance: 22.7
click at [162, 179] on td "10423451" at bounding box center [201, 179] width 79 height 6
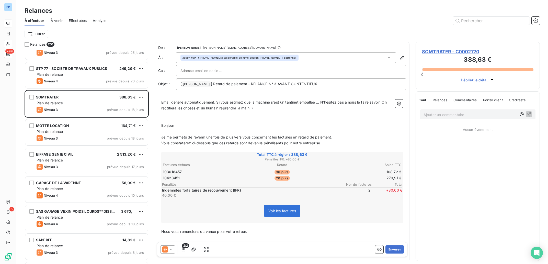
click at [481, 170] on div "Ajouter un commentaire ﻿ Aucun évènement" at bounding box center [478, 184] width 124 height 156
